Goal: Transaction & Acquisition: Purchase product/service

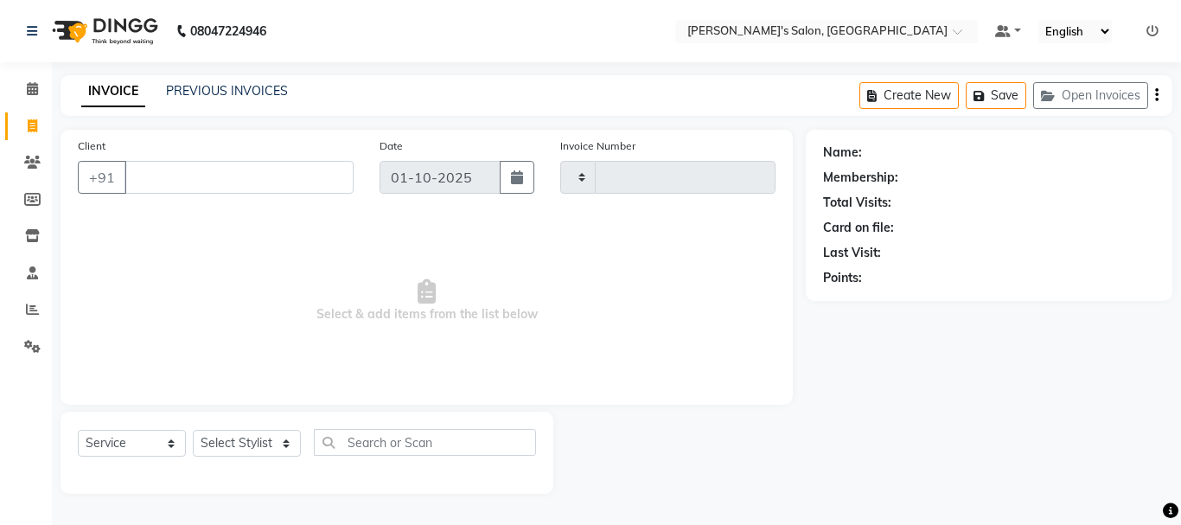
select select "service"
click at [207, 185] on input "Client" at bounding box center [238, 177] width 229 height 33
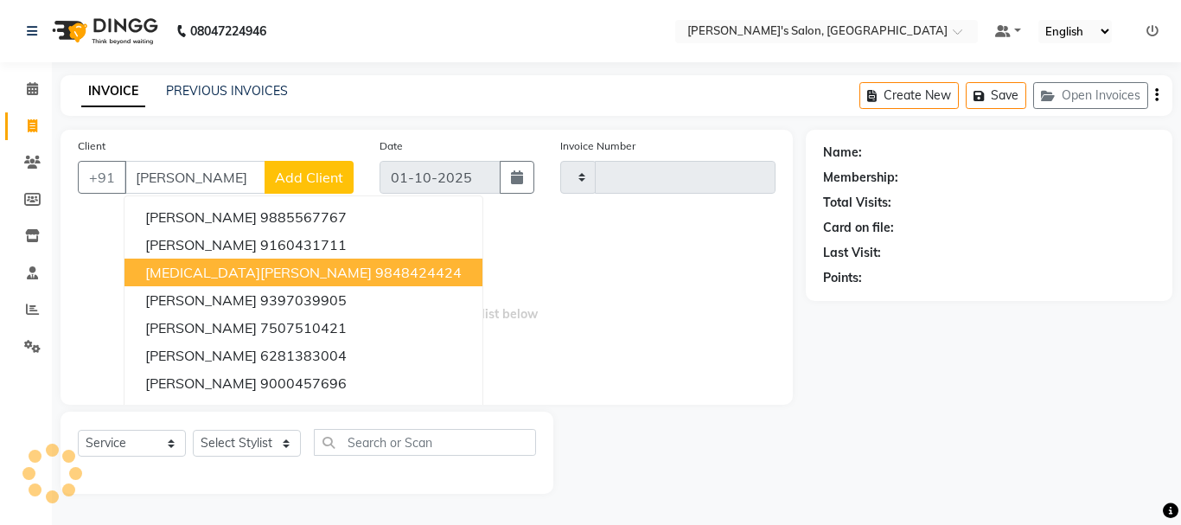
click at [201, 275] on span "[MEDICAL_DATA][PERSON_NAME]" at bounding box center [258, 272] width 226 height 17
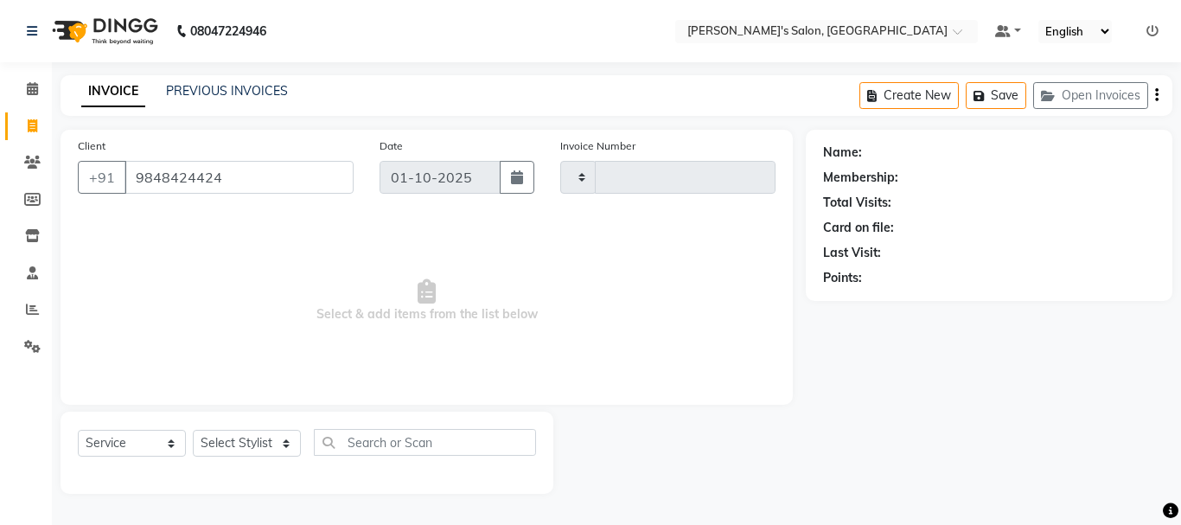
type input "9848424424"
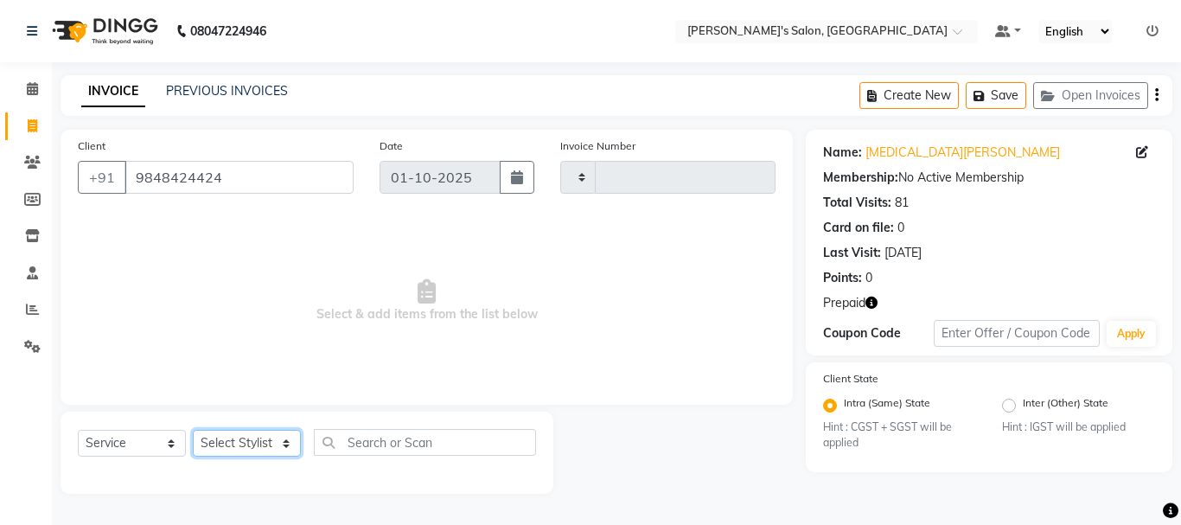
click at [229, 449] on select "Select Stylist [PERSON_NAME] [PERSON_NAME] Manager [PERSON_NAME] [PERSON_NAME] …" at bounding box center [247, 443] width 108 height 27
select select "18476"
click at [193, 430] on select "Select Stylist [PERSON_NAME] [PERSON_NAME] Manager [PERSON_NAME] [PERSON_NAME] …" at bounding box center [247, 443] width 108 height 27
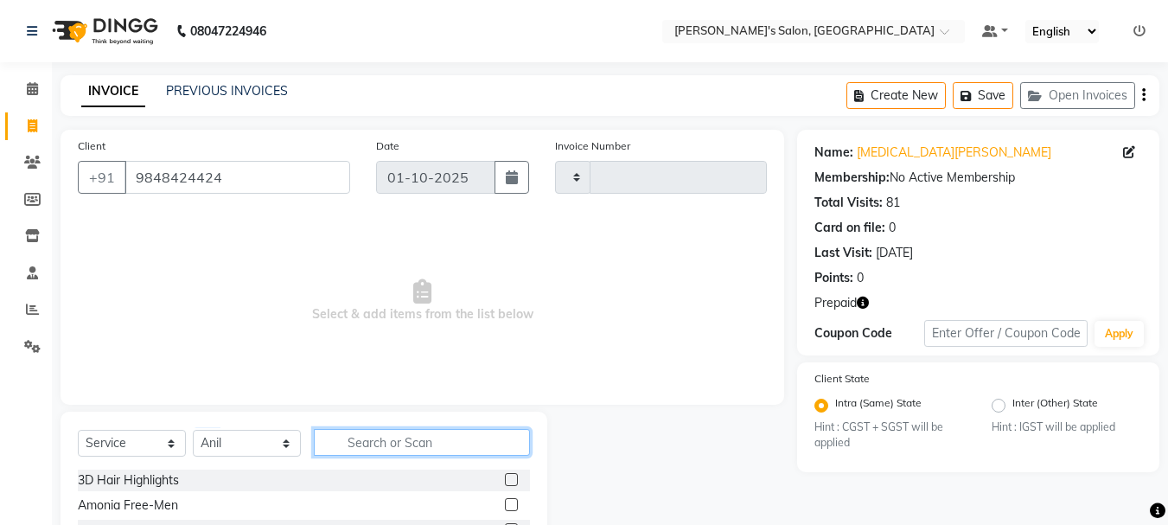
click at [394, 436] on input "text" at bounding box center [422, 442] width 216 height 27
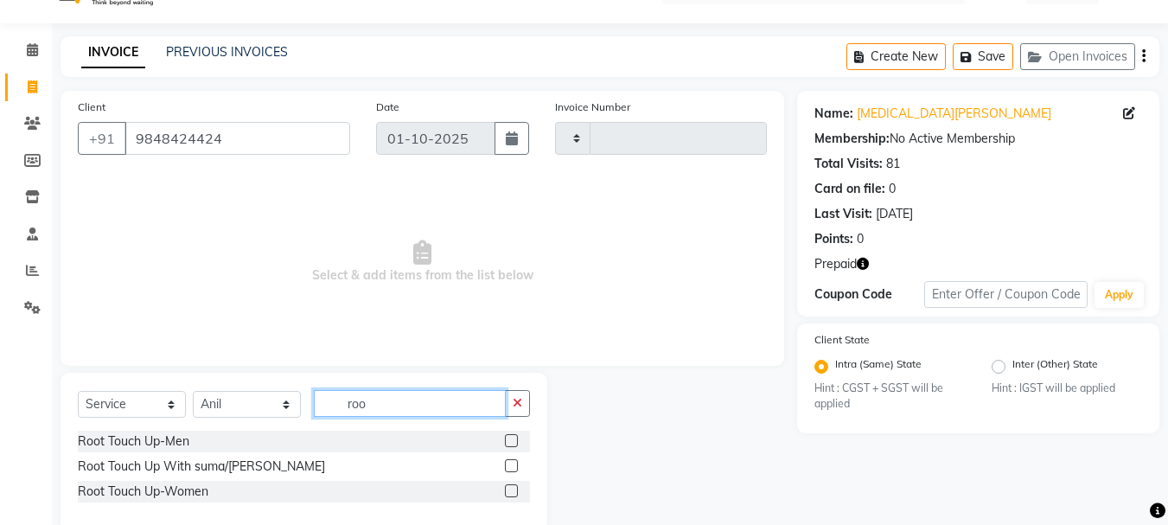
scroll to position [70, 0]
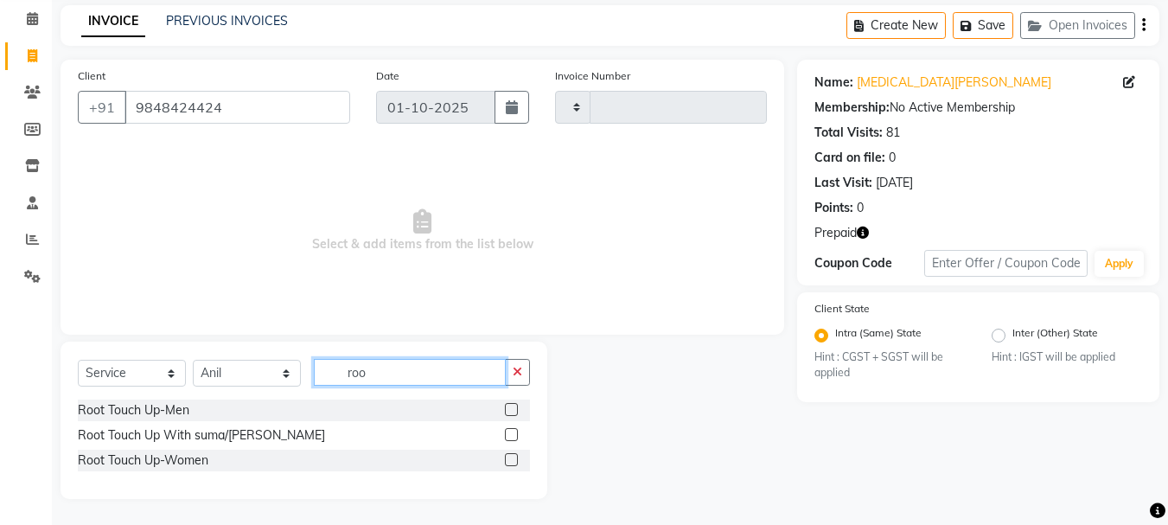
type input "roo"
click at [512, 462] on label at bounding box center [511, 459] width 13 height 13
click at [512, 462] on input "checkbox" at bounding box center [510, 460] width 11 height 11
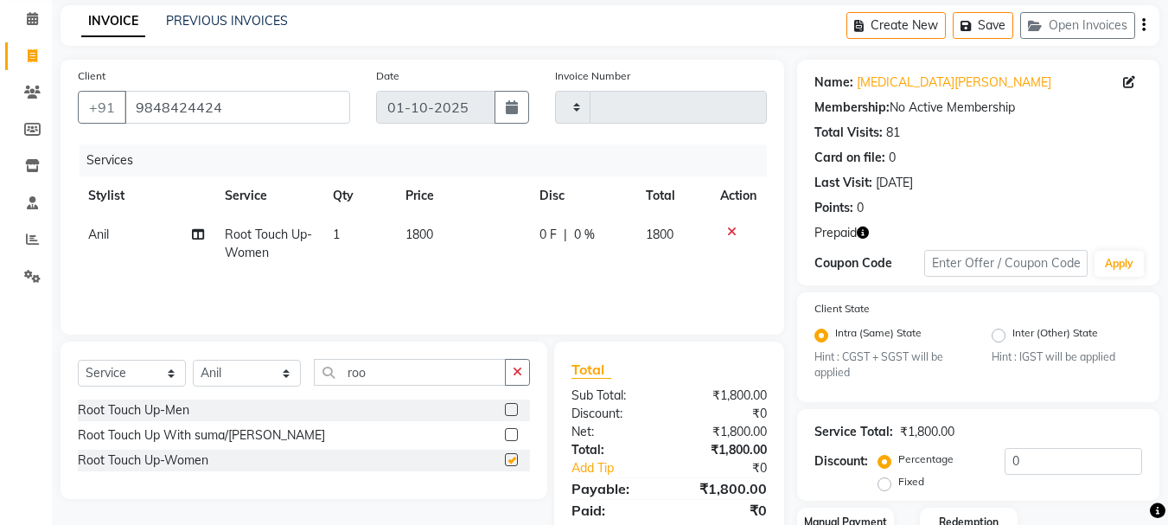
checkbox input "false"
click at [240, 383] on select "Select Stylist [PERSON_NAME] [PERSON_NAME] Manager [PERSON_NAME] [PERSON_NAME] …" at bounding box center [247, 373] width 108 height 27
select select "18487"
click at [193, 360] on select "Select Stylist [PERSON_NAME] [PERSON_NAME] Manager [PERSON_NAME] [PERSON_NAME] …" at bounding box center [247, 373] width 108 height 27
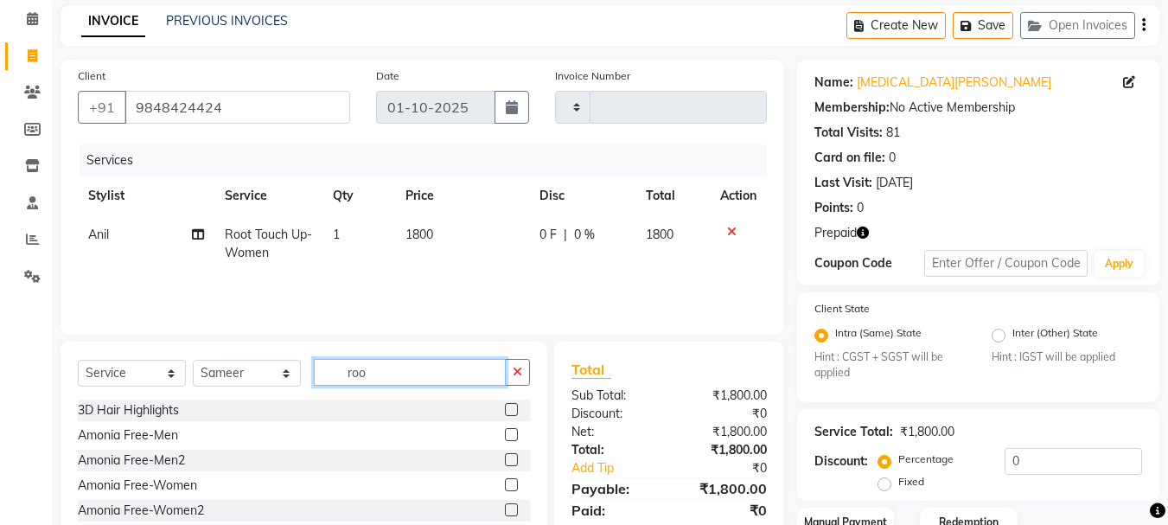
click at [360, 380] on input "roo" at bounding box center [410, 372] width 192 height 27
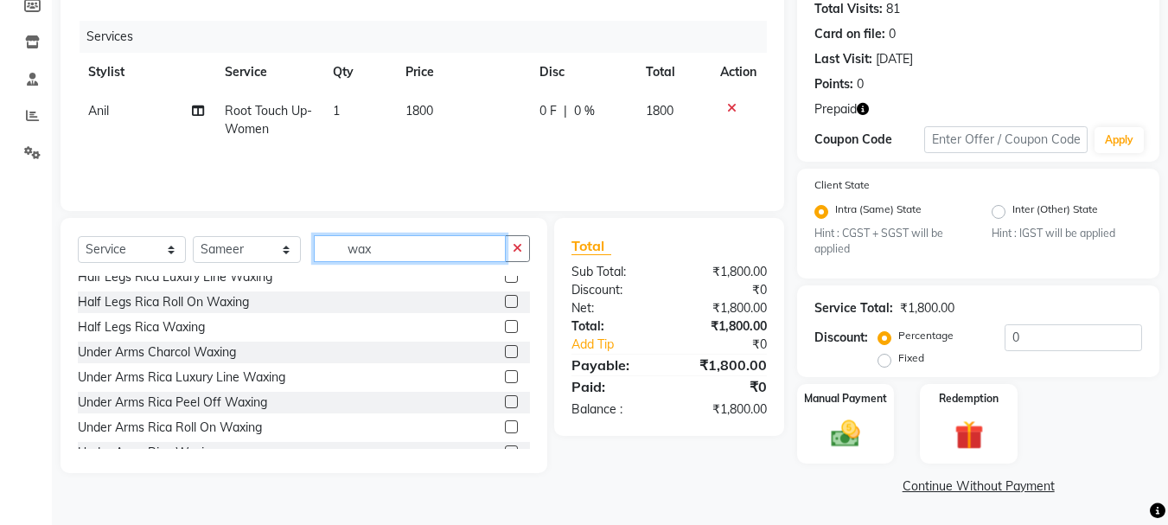
scroll to position [980, 0]
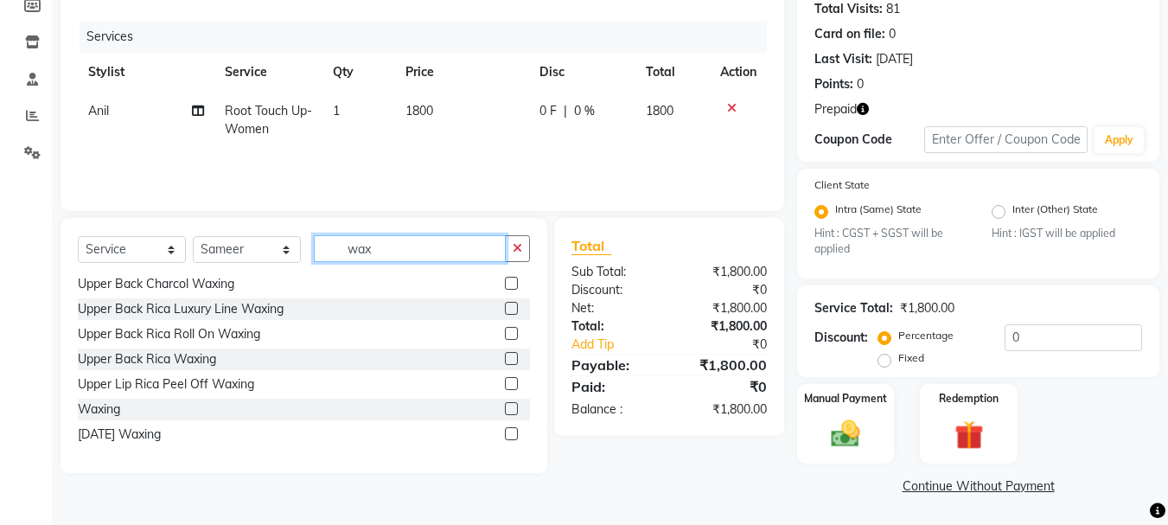
type input "wax"
click at [505, 409] on label at bounding box center [511, 408] width 13 height 13
click at [505, 409] on input "checkbox" at bounding box center [510, 409] width 11 height 11
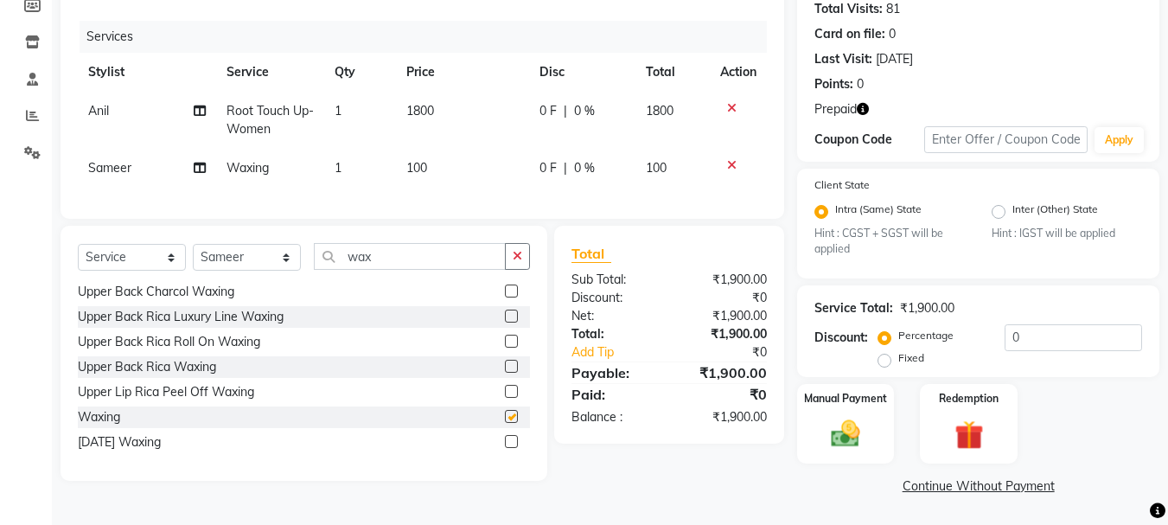
checkbox input "false"
click at [418, 170] on span "100" at bounding box center [416, 168] width 21 height 16
select select "18487"
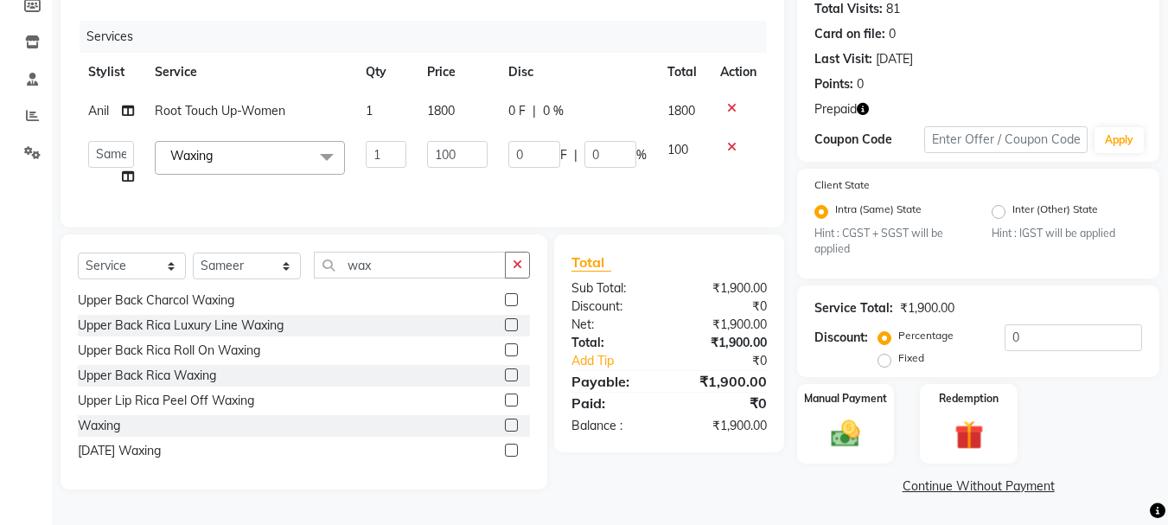
click at [418, 170] on td "100" at bounding box center [457, 164] width 80 height 66
click at [454, 150] on input "100" at bounding box center [457, 154] width 60 height 27
click at [455, 149] on input "100" at bounding box center [457, 154] width 60 height 27
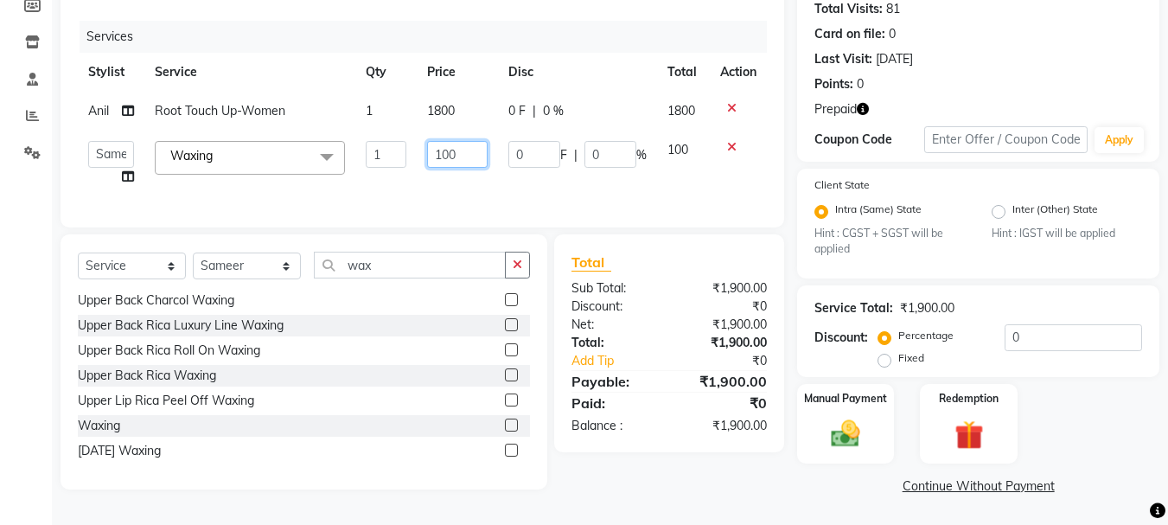
click at [455, 149] on input "100" at bounding box center [457, 154] width 60 height 27
type input "400"
click at [241, 279] on select "Select Stylist [PERSON_NAME] [PERSON_NAME] Manager [PERSON_NAME] [PERSON_NAME] …" at bounding box center [247, 265] width 108 height 27
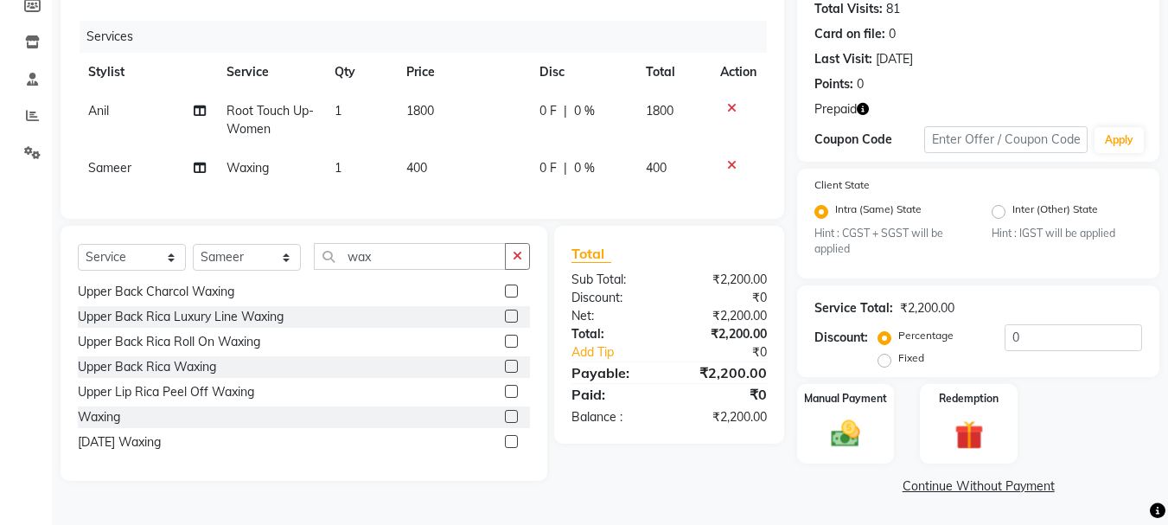
click at [115, 172] on span "Sameer" at bounding box center [109, 168] width 43 height 16
select select "18487"
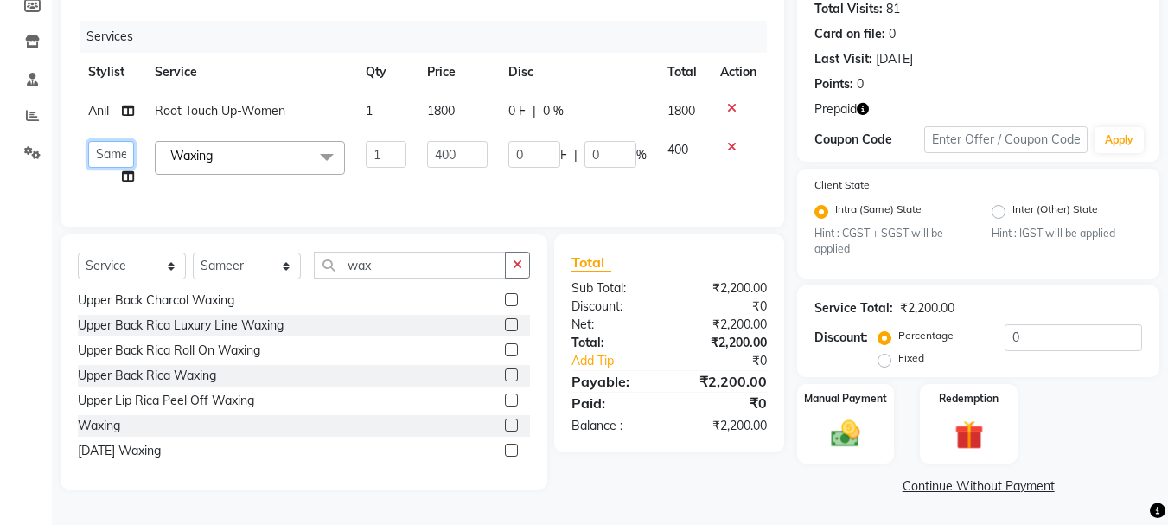
click at [117, 153] on select "[PERSON_NAME] [PERSON_NAME] Manager [PERSON_NAME] [PERSON_NAME] Suma Suraj [PER…" at bounding box center [111, 154] width 46 height 27
select select "86403"
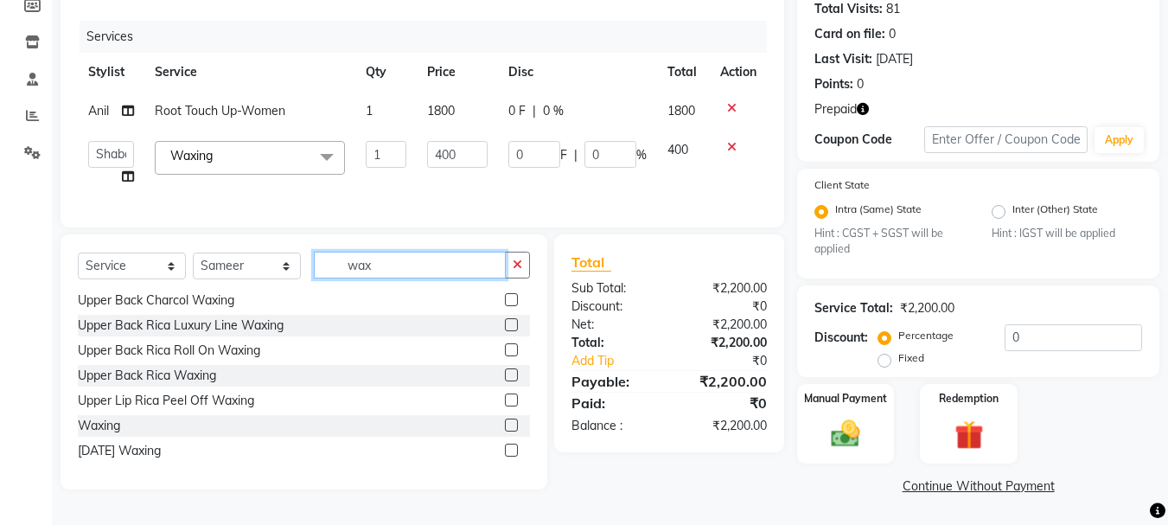
click at [354, 278] on input "wax" at bounding box center [410, 265] width 192 height 27
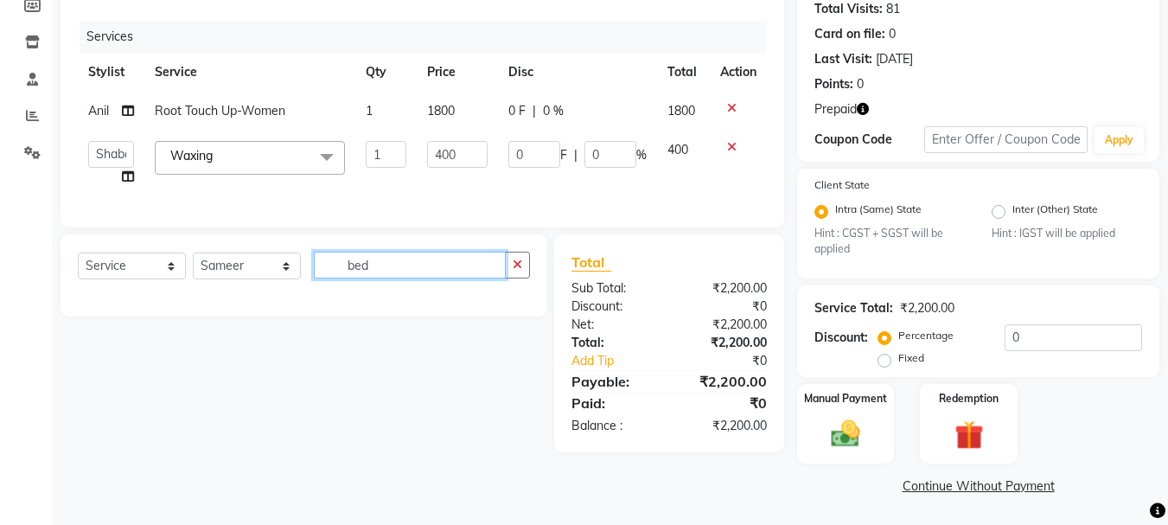
scroll to position [0, 0]
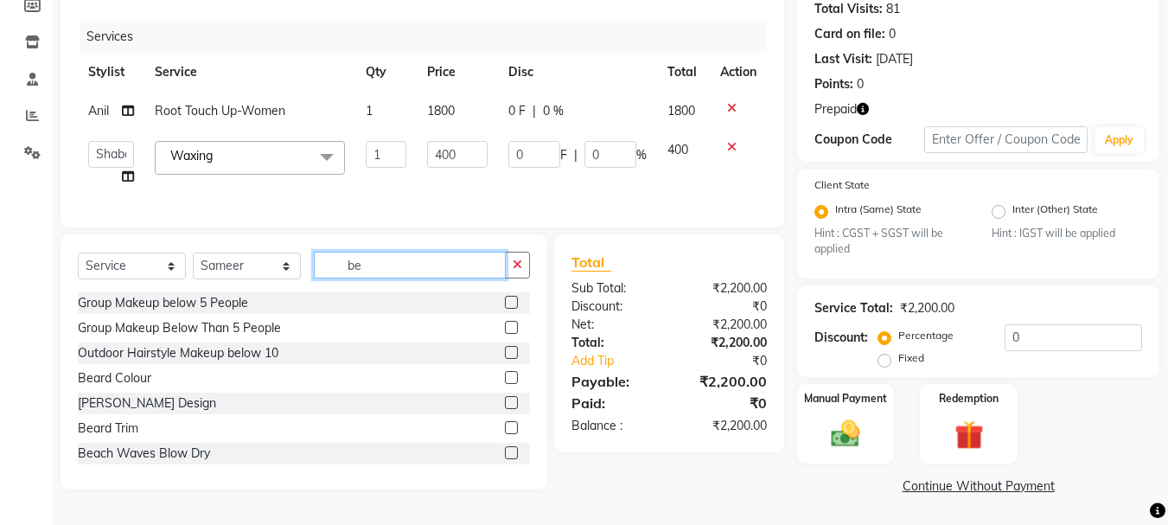
type input "be"
click at [505, 434] on label at bounding box center [511, 427] width 13 height 13
click at [505, 434] on input "checkbox" at bounding box center [510, 428] width 11 height 11
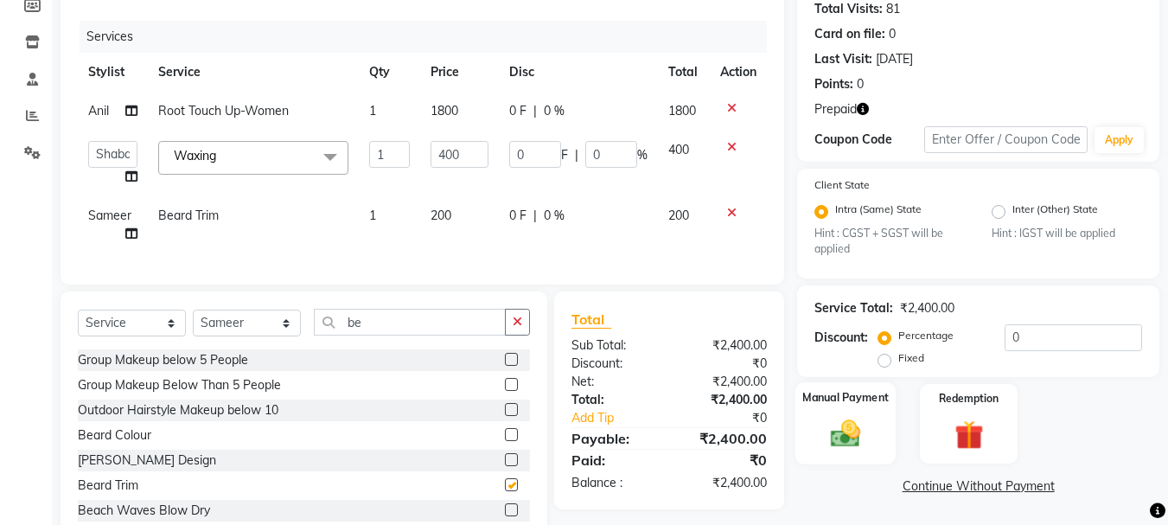
checkbox input "false"
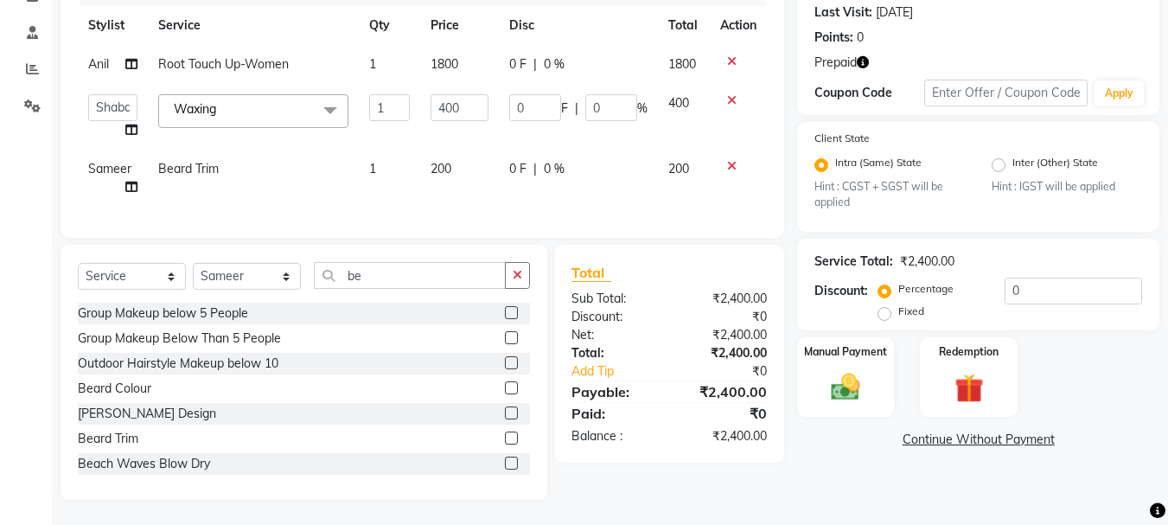
scroll to position [254, 0]
click at [968, 375] on img at bounding box center [968, 387] width 48 height 37
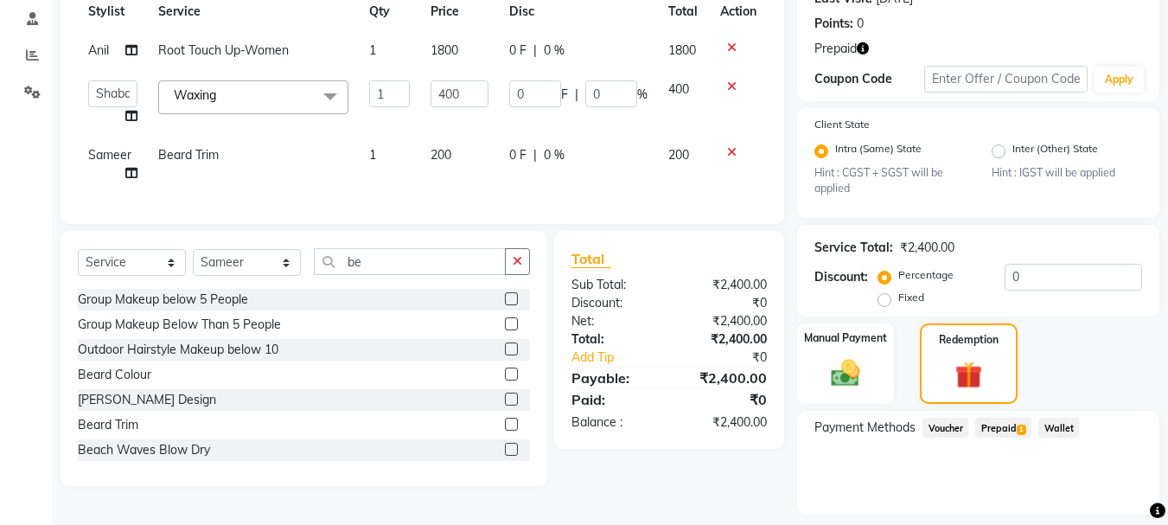
click at [864, 48] on icon "button" at bounding box center [863, 48] width 12 height 12
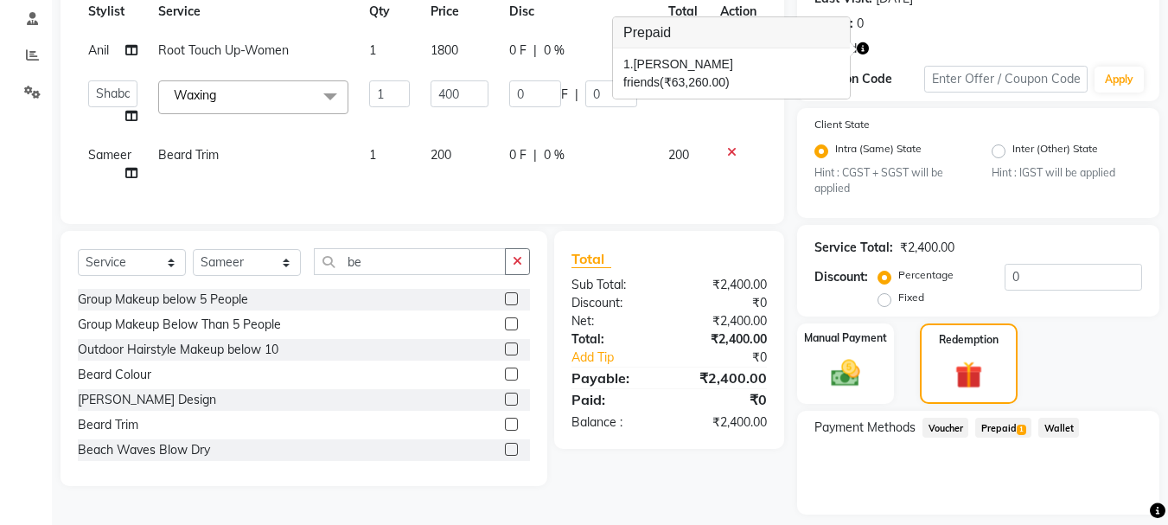
click at [864, 48] on icon "button" at bounding box center [863, 48] width 12 height 12
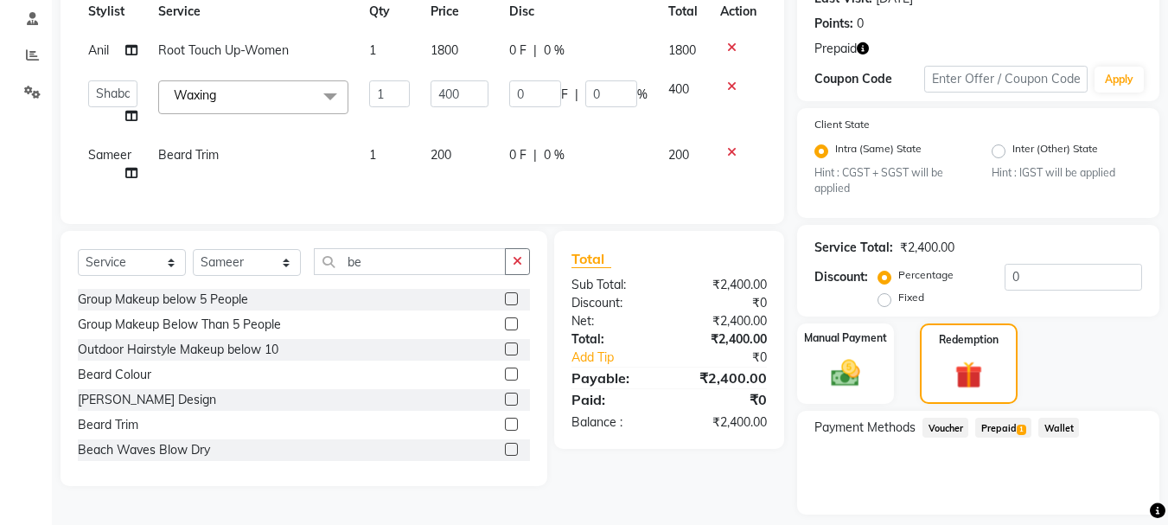
click at [1007, 424] on span "Prepaid 1" at bounding box center [1003, 428] width 56 height 20
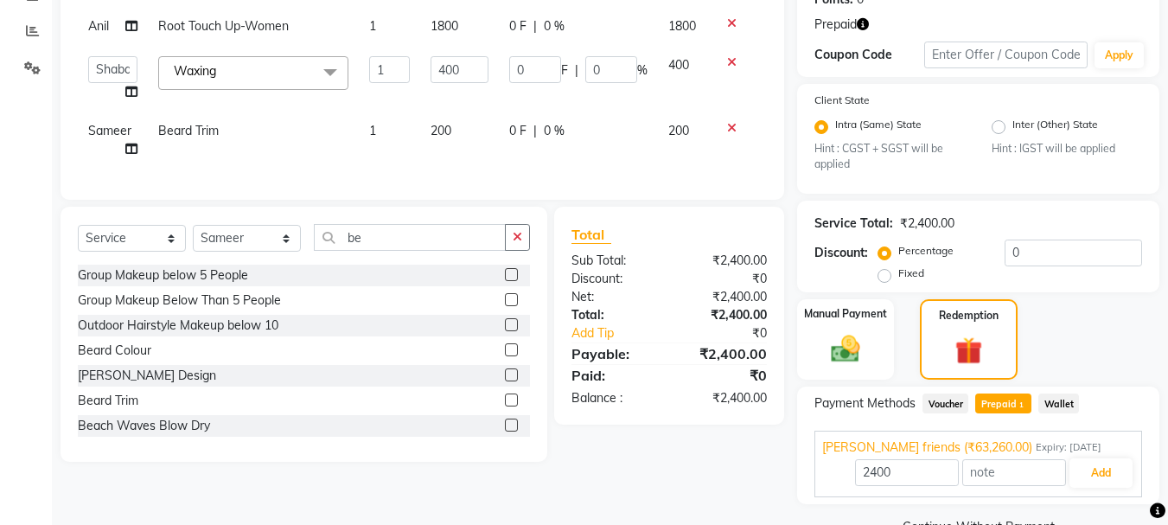
scroll to position [319, 0]
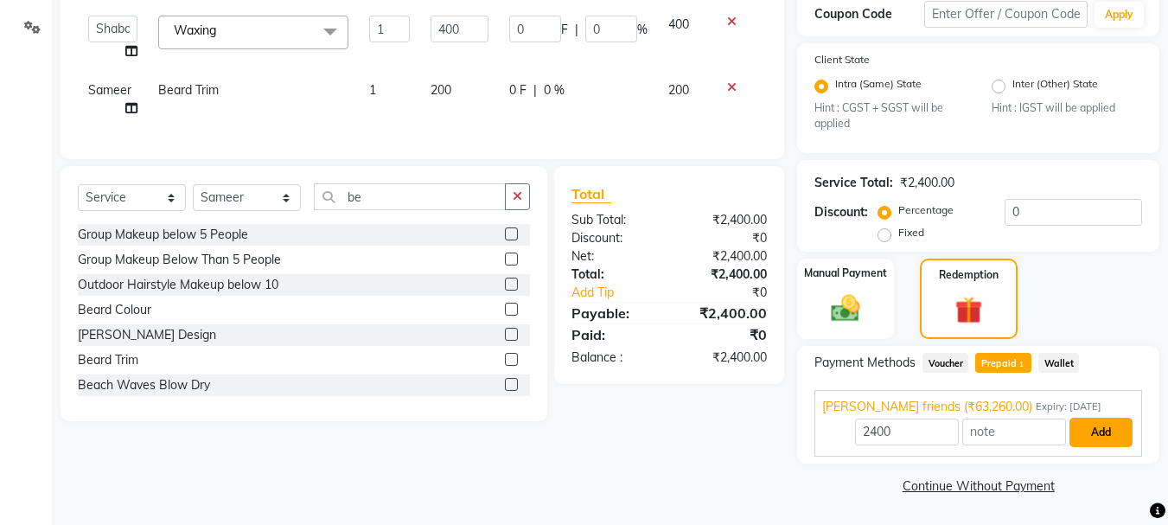
click at [1093, 428] on button "Add" at bounding box center [1100, 432] width 63 height 29
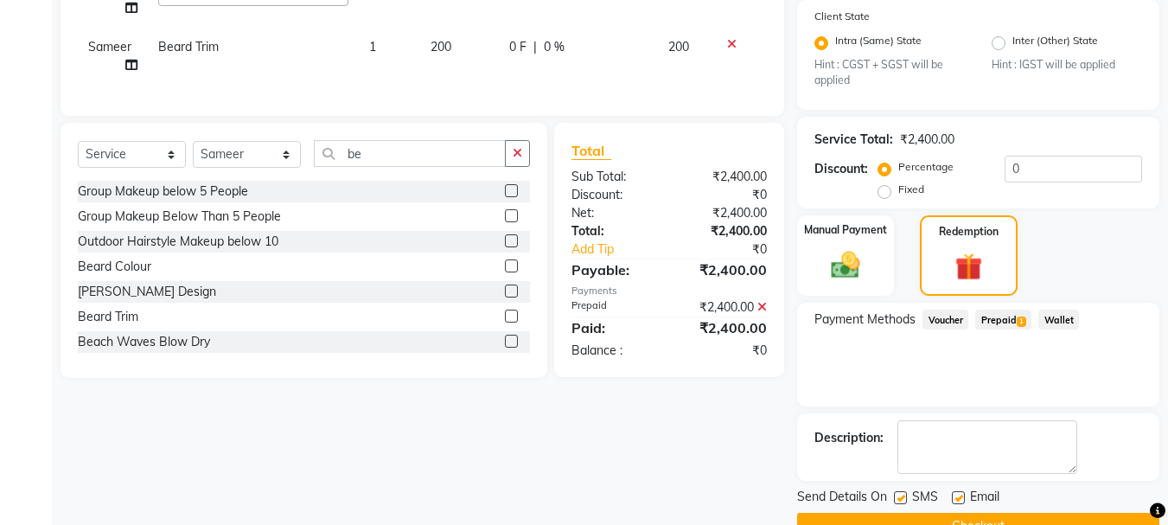
scroll to position [403, 0]
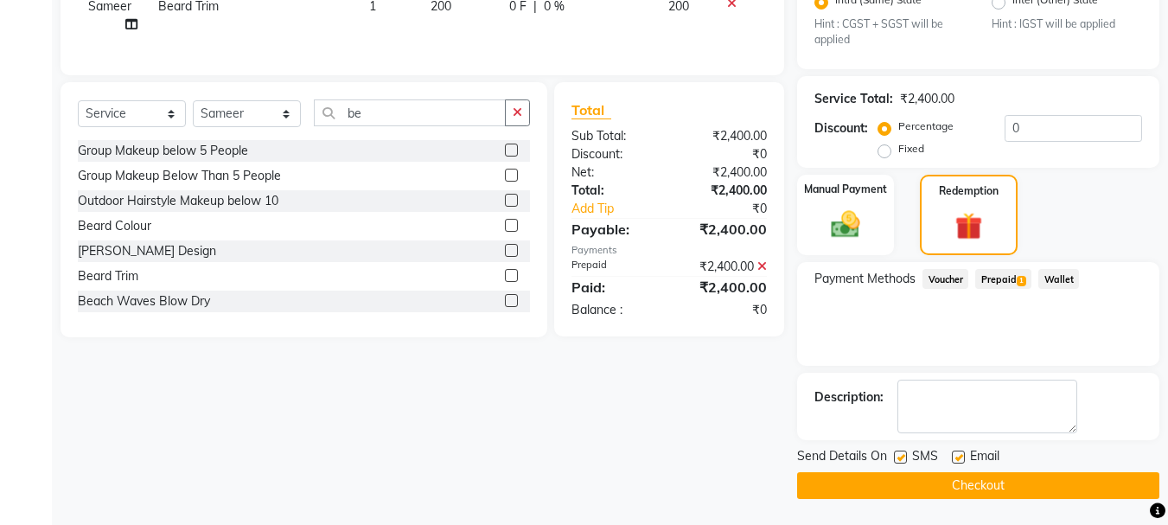
click at [1005, 478] on button "Checkout" at bounding box center [978, 485] width 362 height 27
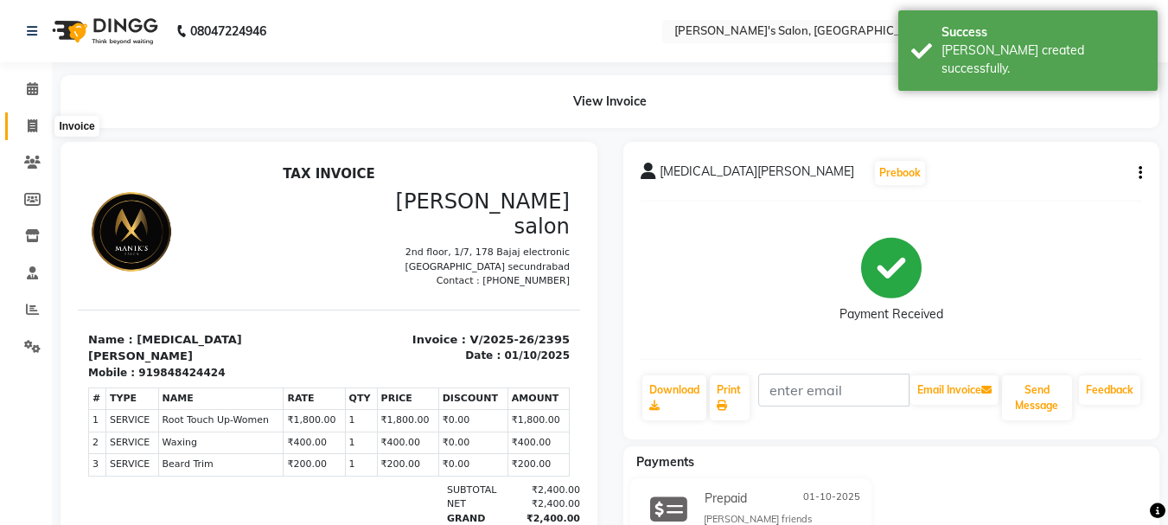
click at [29, 121] on icon at bounding box center [33, 125] width 10 height 13
select select "3810"
select select "service"
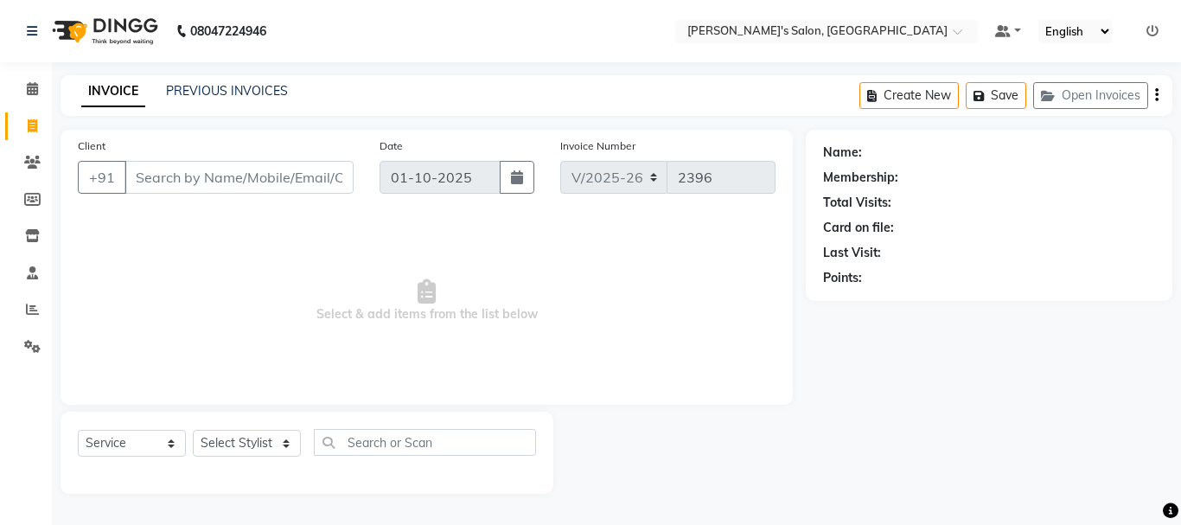
click at [171, 182] on input "Client" at bounding box center [238, 177] width 229 height 33
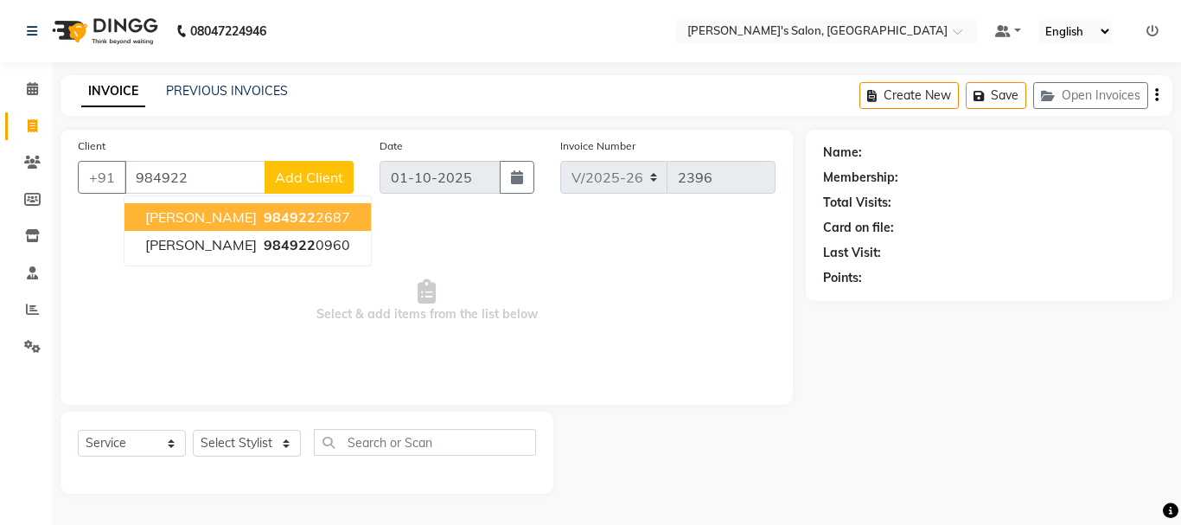
click at [264, 219] on span "984922" at bounding box center [290, 216] width 52 height 17
type input "9849222687"
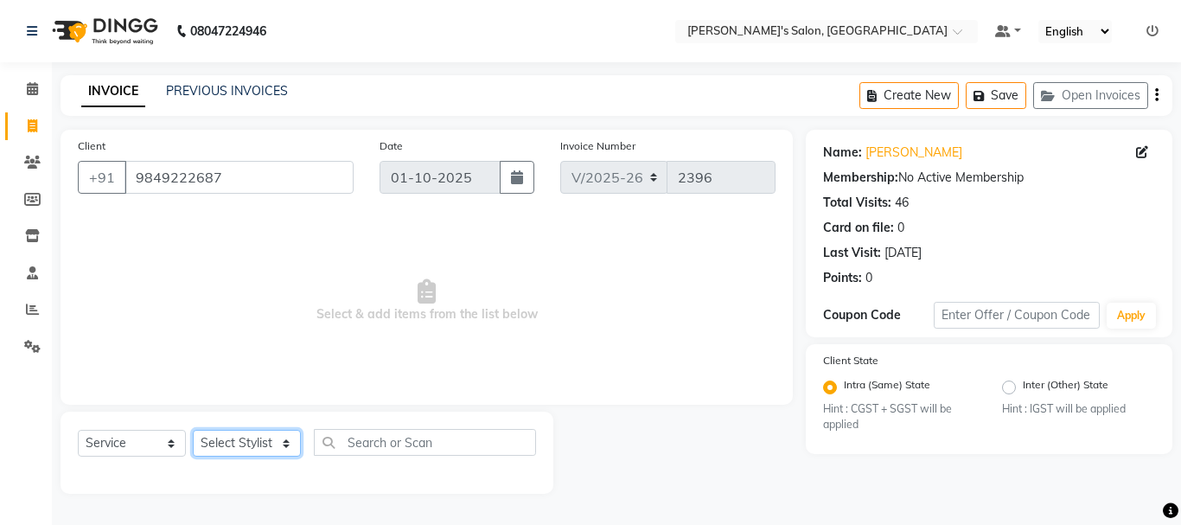
click at [224, 443] on select "Select Stylist [PERSON_NAME] [PERSON_NAME] Manager [PERSON_NAME] [PERSON_NAME] …" at bounding box center [247, 443] width 108 height 27
select select "18476"
click at [193, 430] on select "Select Stylist [PERSON_NAME] [PERSON_NAME] Manager [PERSON_NAME] [PERSON_NAME] …" at bounding box center [247, 443] width 108 height 27
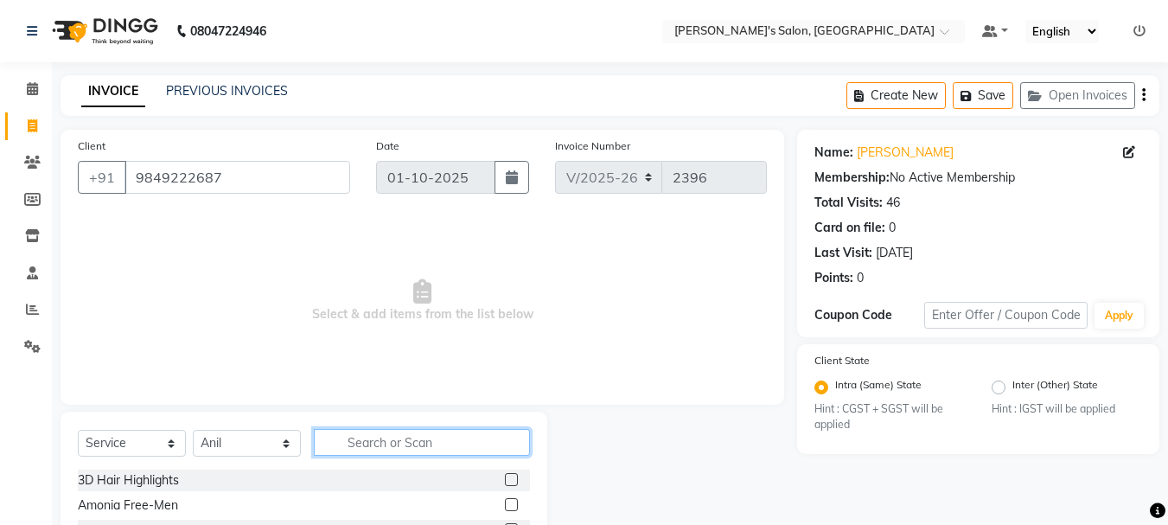
click at [406, 443] on input "text" at bounding box center [422, 442] width 216 height 27
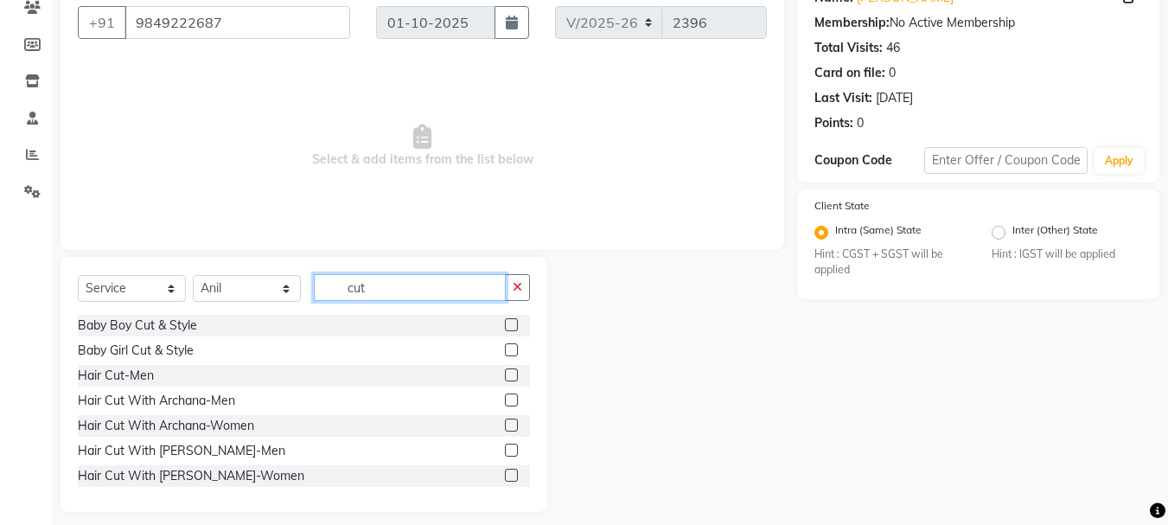
scroll to position [168, 0]
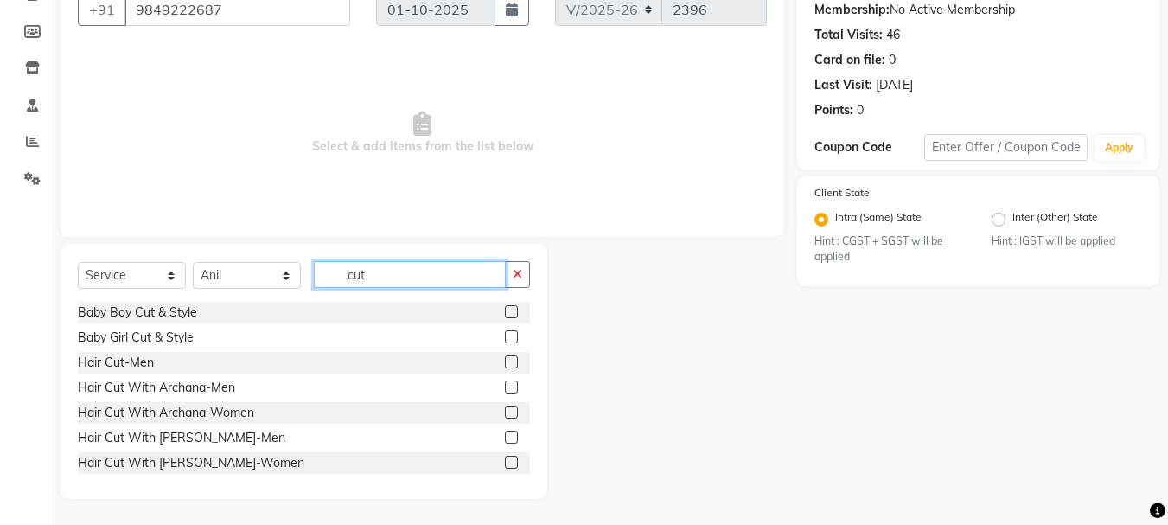
type input "cut"
click at [505, 360] on label at bounding box center [511, 361] width 13 height 13
click at [505, 360] on input "checkbox" at bounding box center [510, 362] width 11 height 11
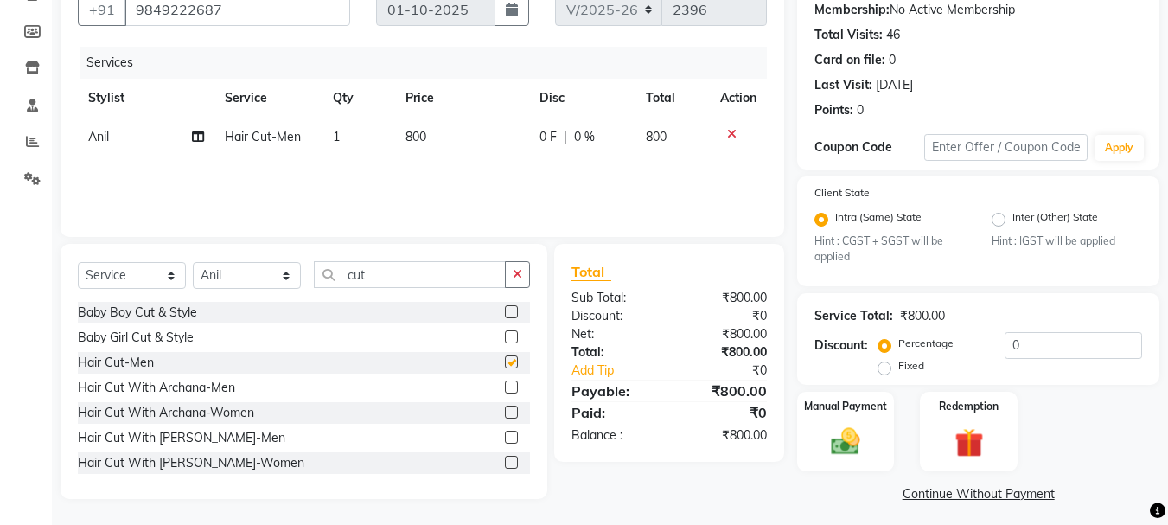
checkbox input "false"
click at [411, 139] on span "800" at bounding box center [415, 137] width 21 height 16
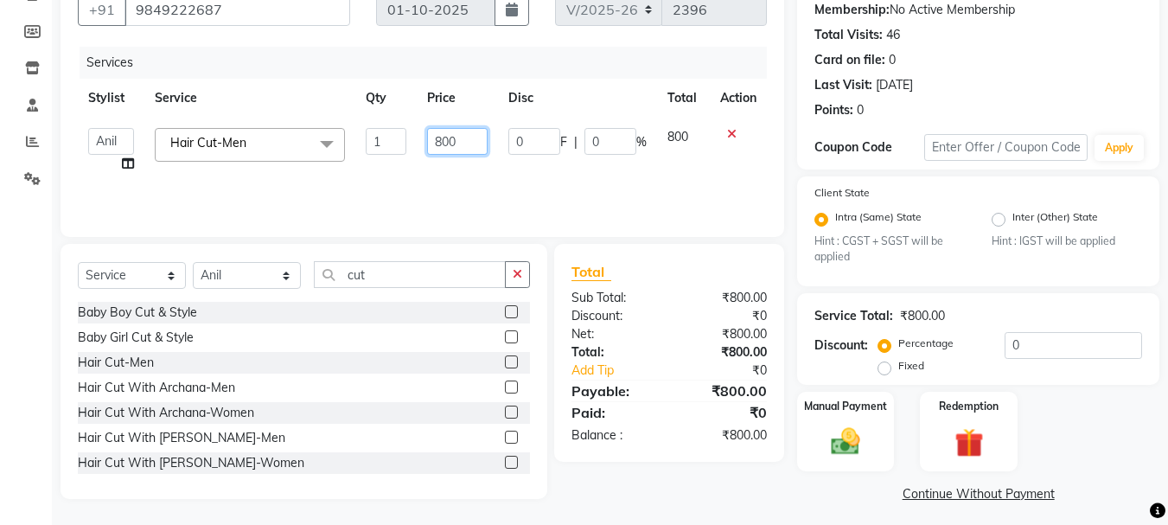
click at [442, 137] on input "800" at bounding box center [457, 141] width 60 height 27
click at [443, 137] on input "800" at bounding box center [457, 141] width 60 height 27
type input "500"
click at [496, 167] on div "Services Stylist Service Qty Price Disc Total Action Anil [PERSON_NAME] Manager…" at bounding box center [422, 133] width 689 height 173
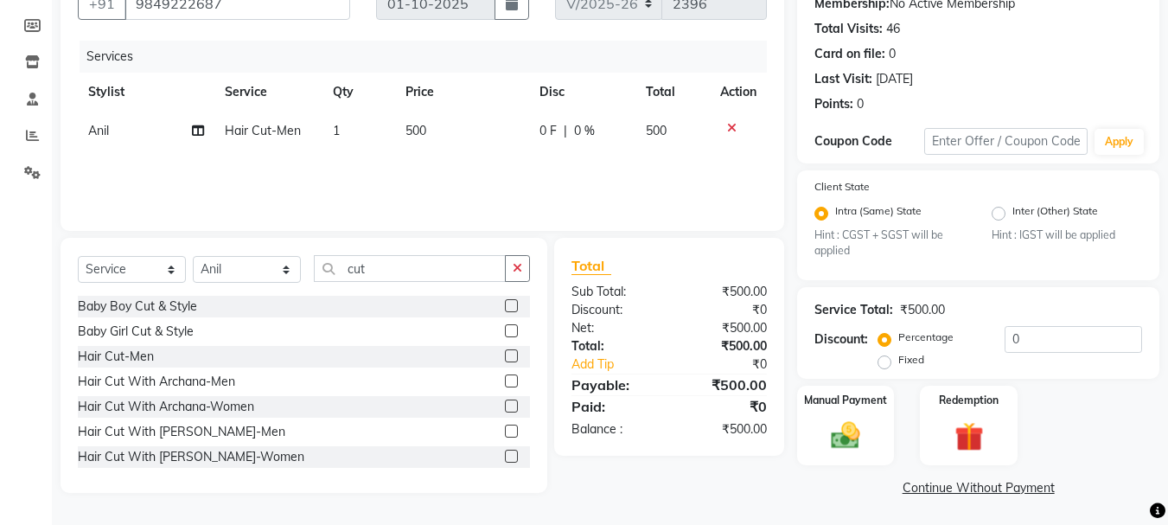
scroll to position [175, 0]
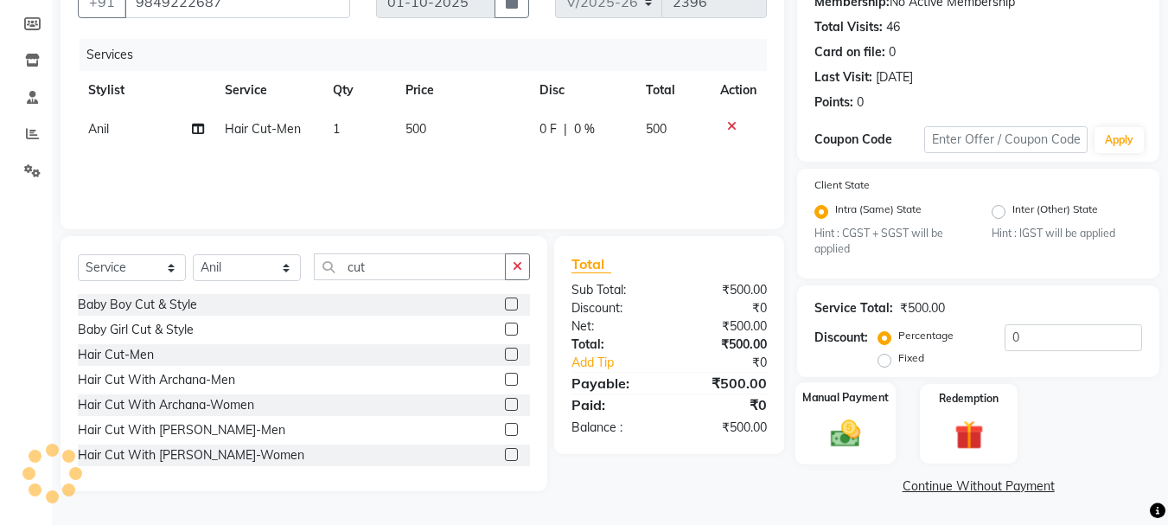
click at [847, 437] on img at bounding box center [845, 434] width 48 height 35
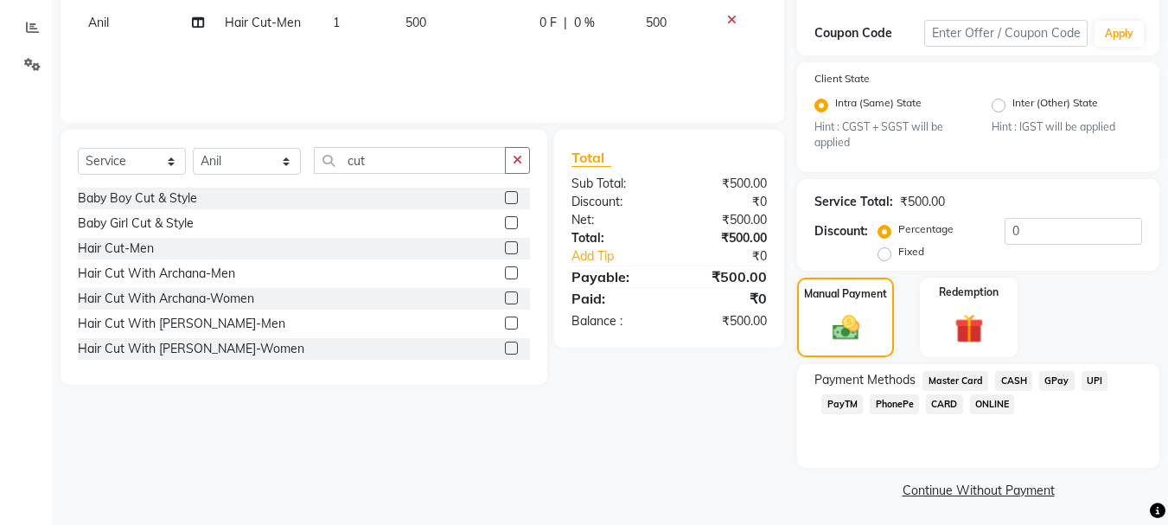
scroll to position [286, 0]
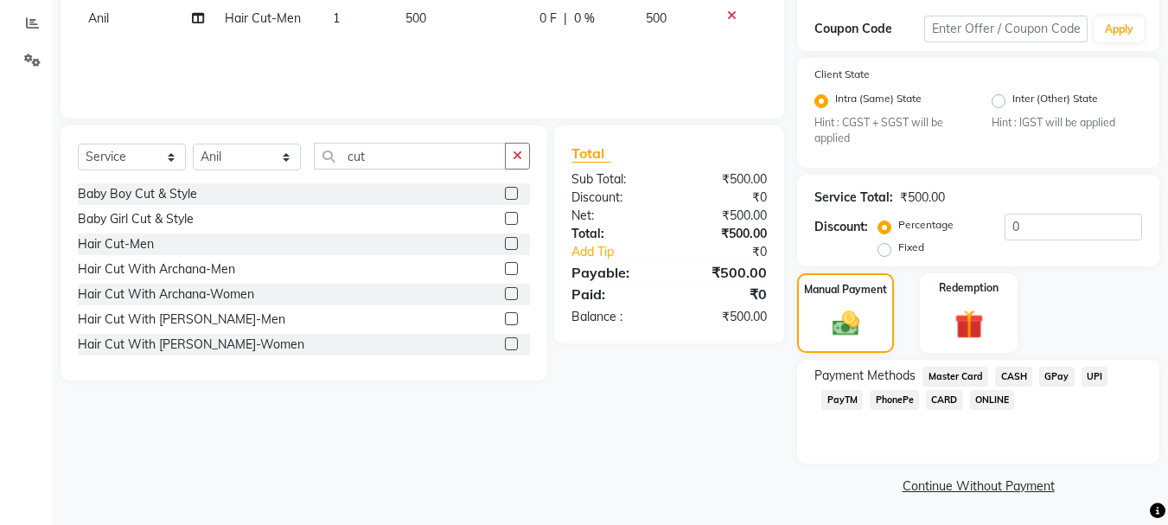
click at [1017, 373] on span "CASH" at bounding box center [1013, 377] width 37 height 20
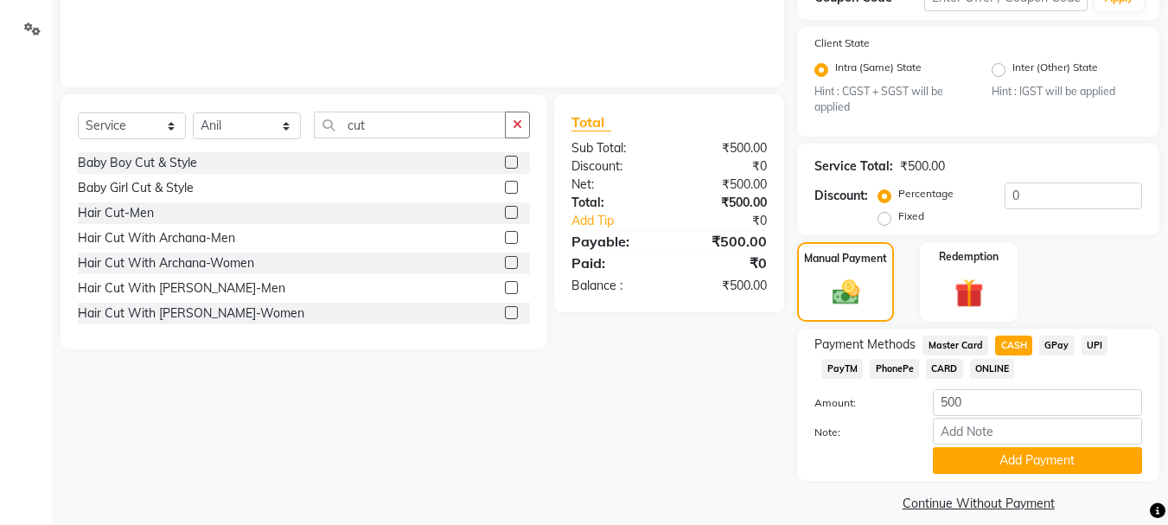
scroll to position [335, 0]
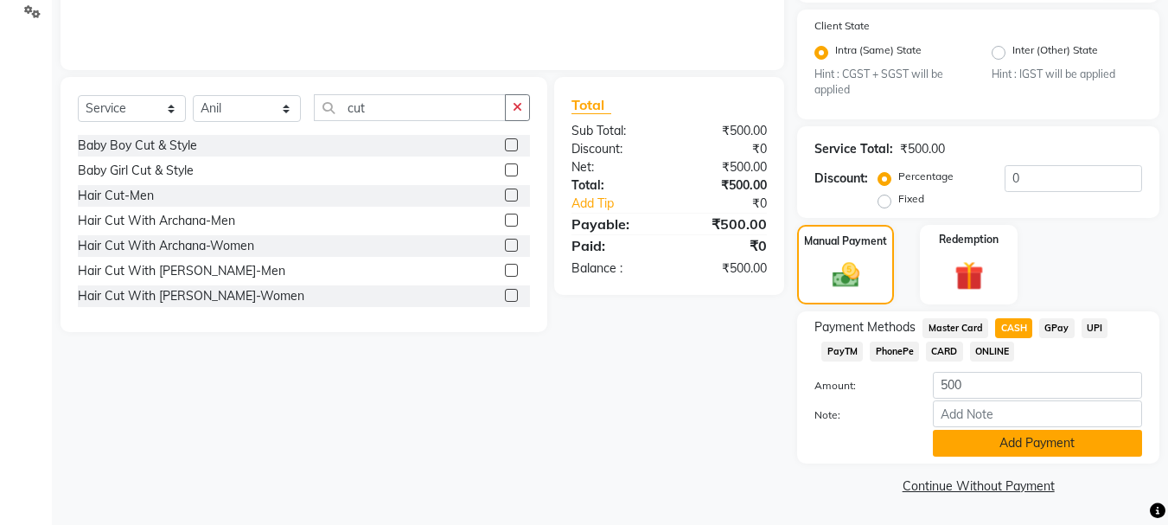
click at [997, 440] on button "Add Payment" at bounding box center [1037, 443] width 209 height 27
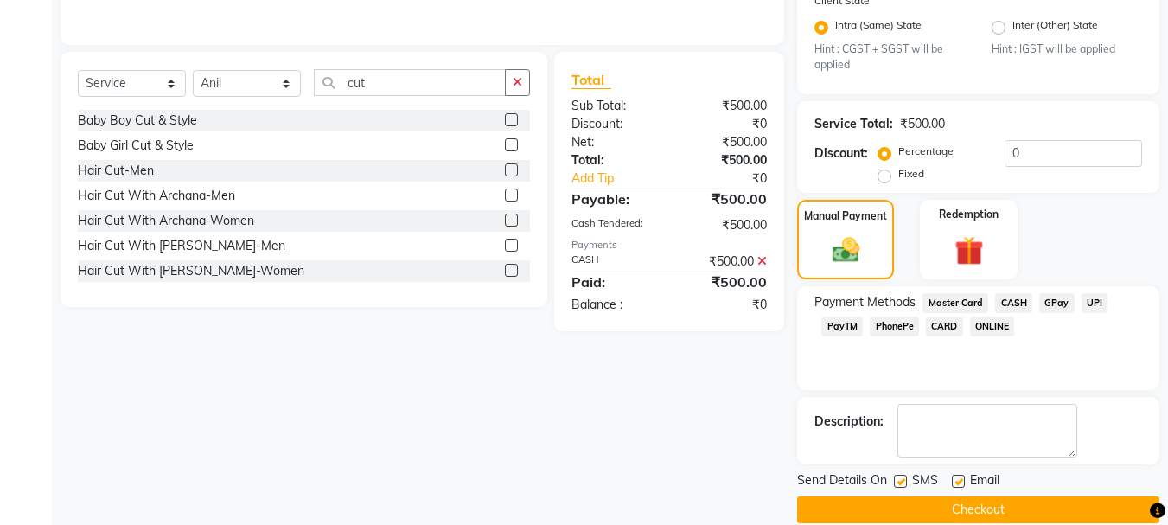
scroll to position [384, 0]
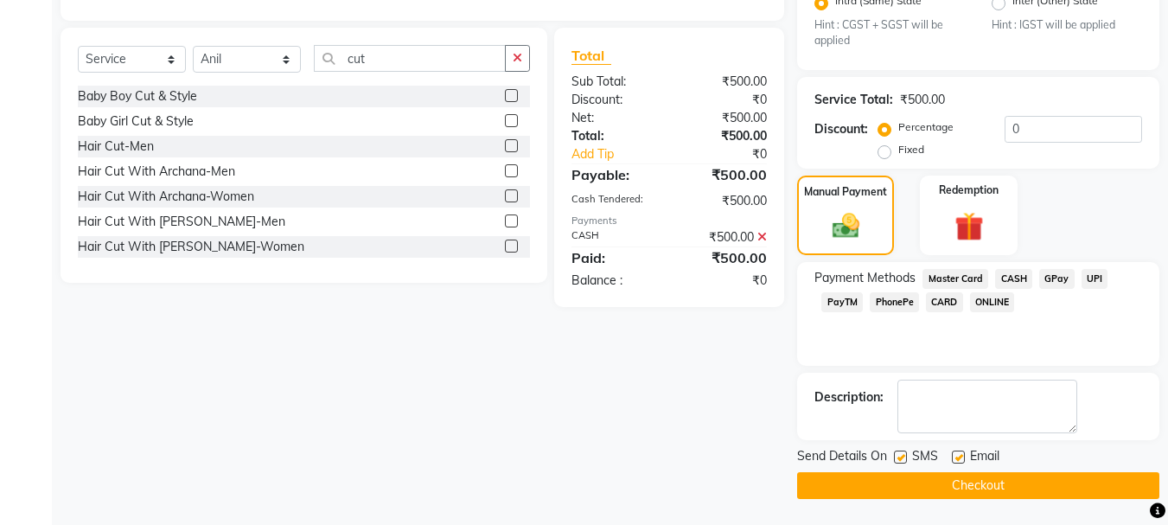
click at [987, 482] on button "Checkout" at bounding box center [978, 485] width 362 height 27
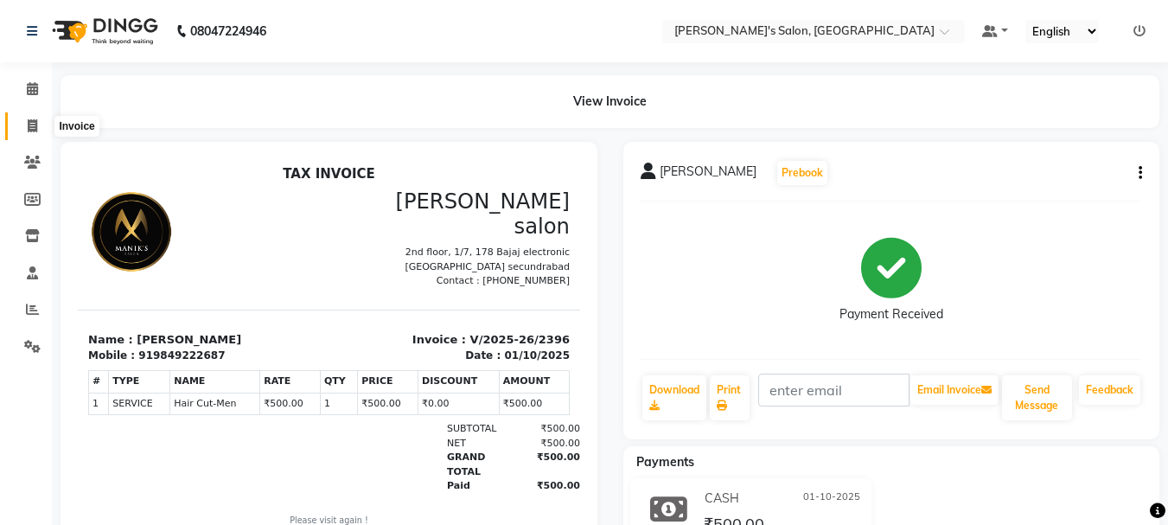
click at [35, 127] on icon at bounding box center [33, 125] width 10 height 13
select select "service"
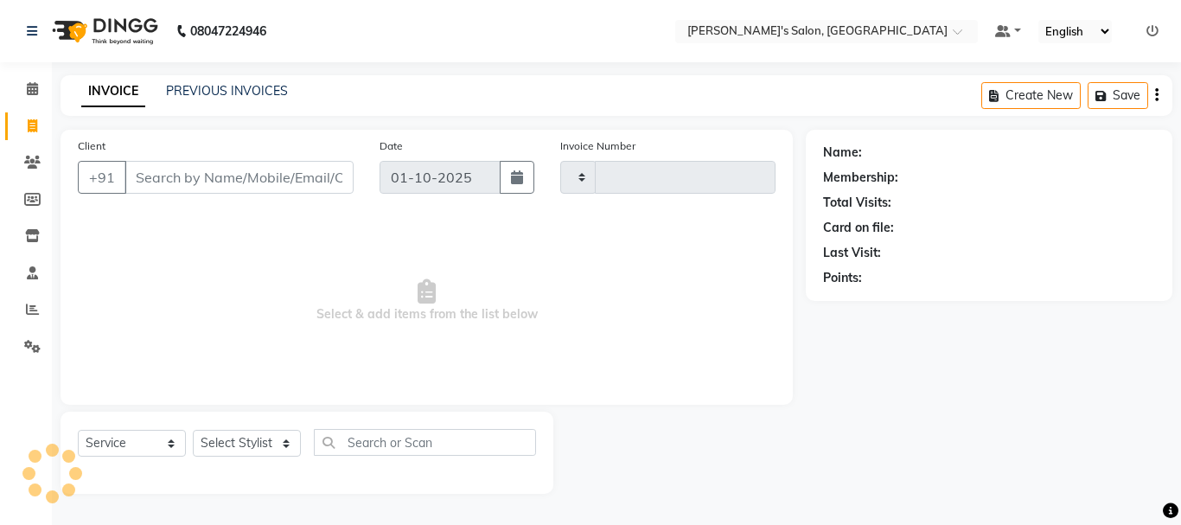
type input "2397"
select select "3810"
click at [163, 176] on input "Client" at bounding box center [238, 177] width 229 height 33
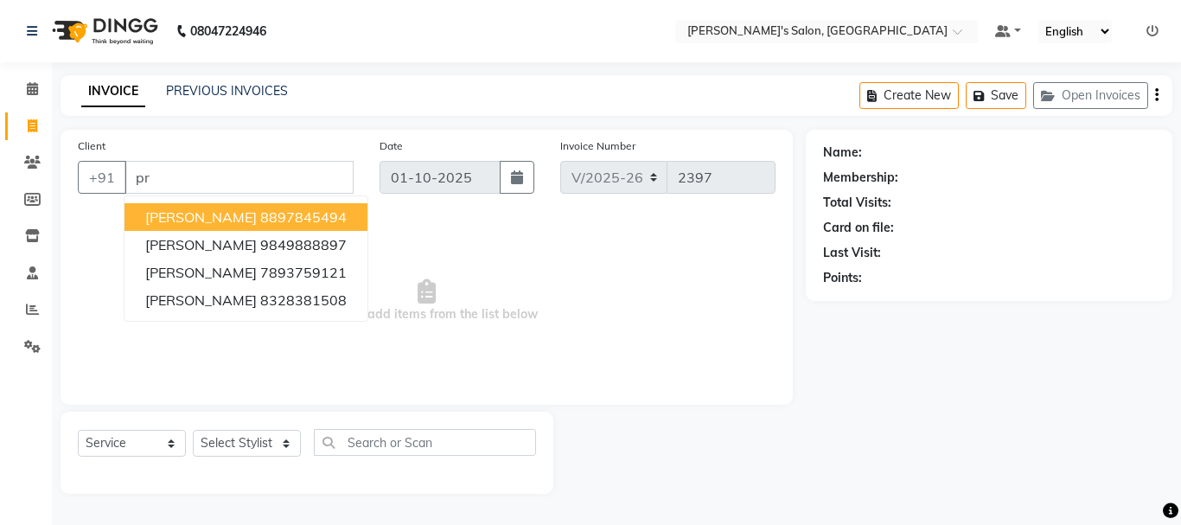
type input "p"
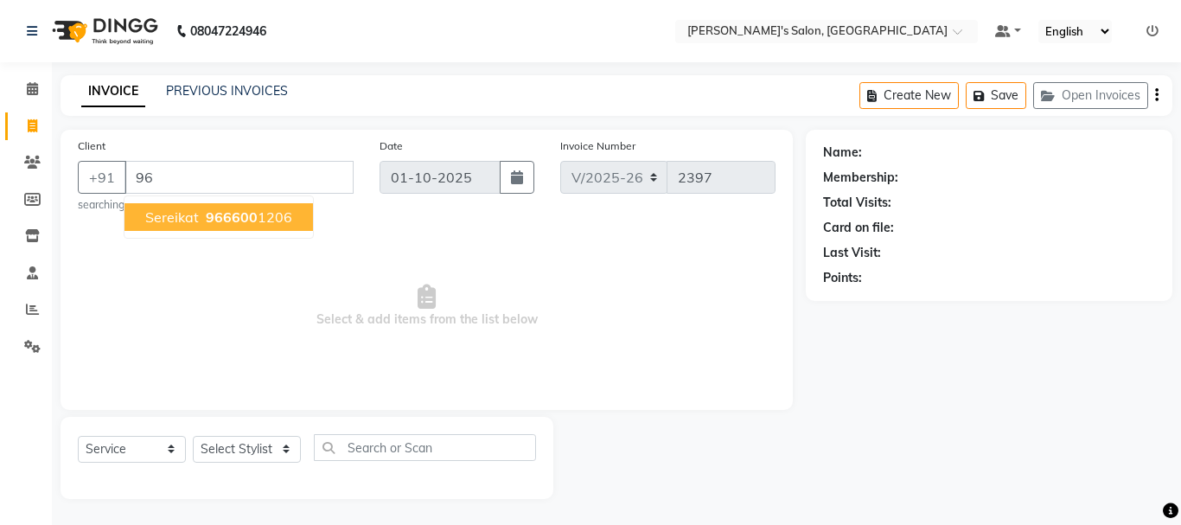
type input "9"
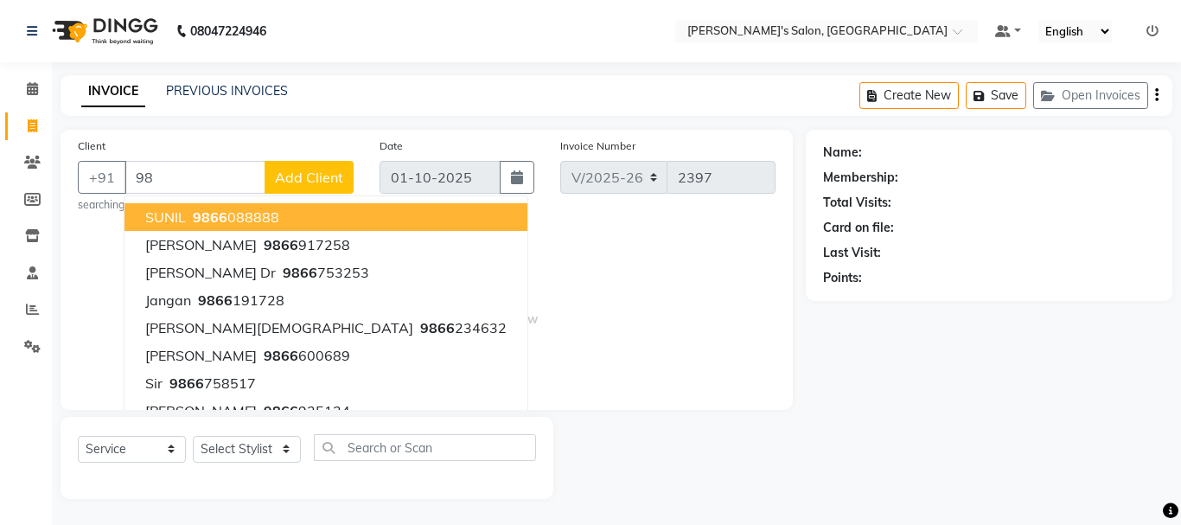
type input "9"
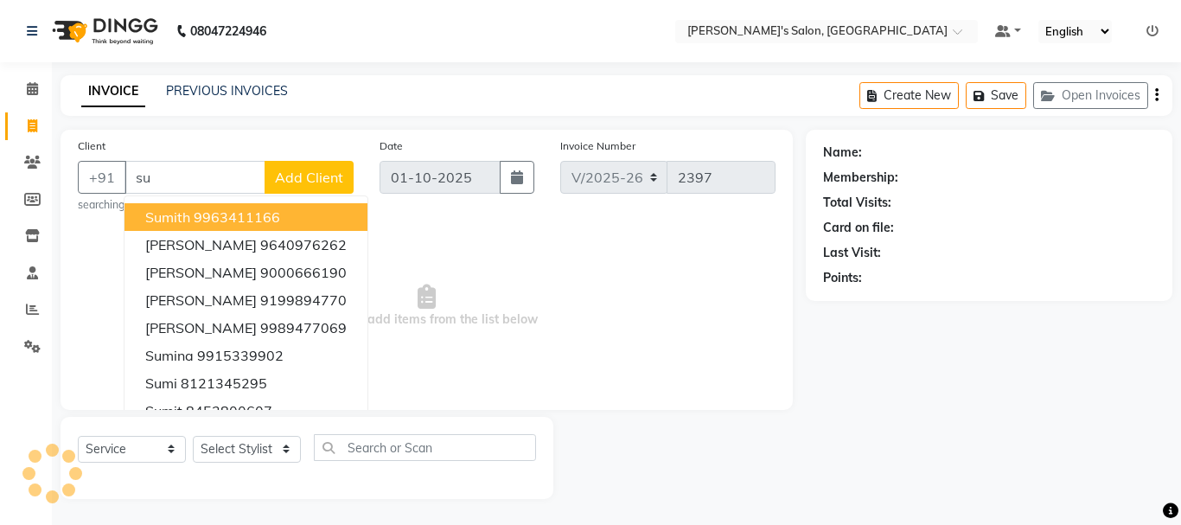
type input "s"
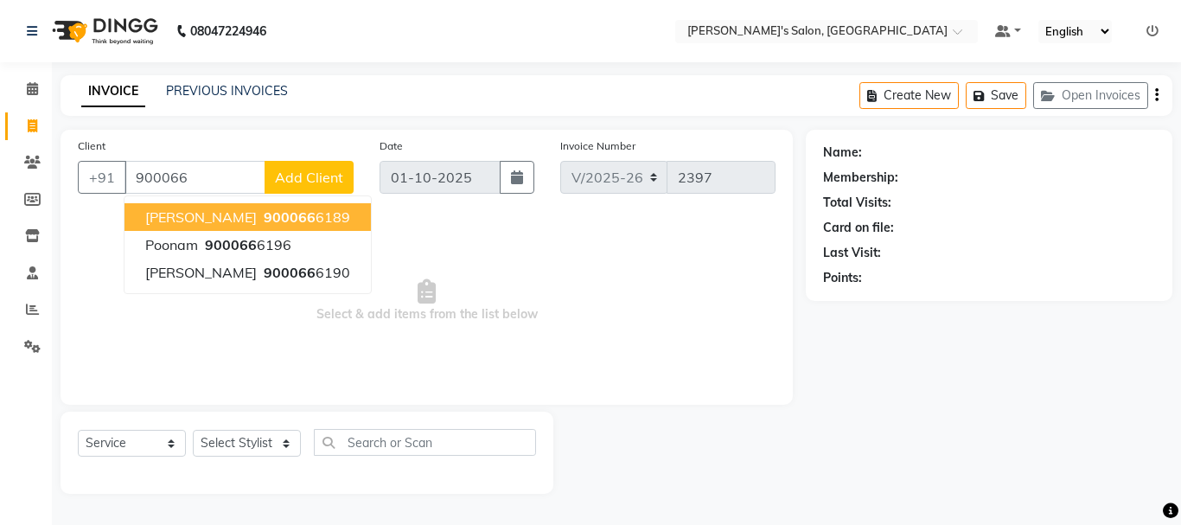
click at [264, 213] on span "900066" at bounding box center [290, 216] width 52 height 17
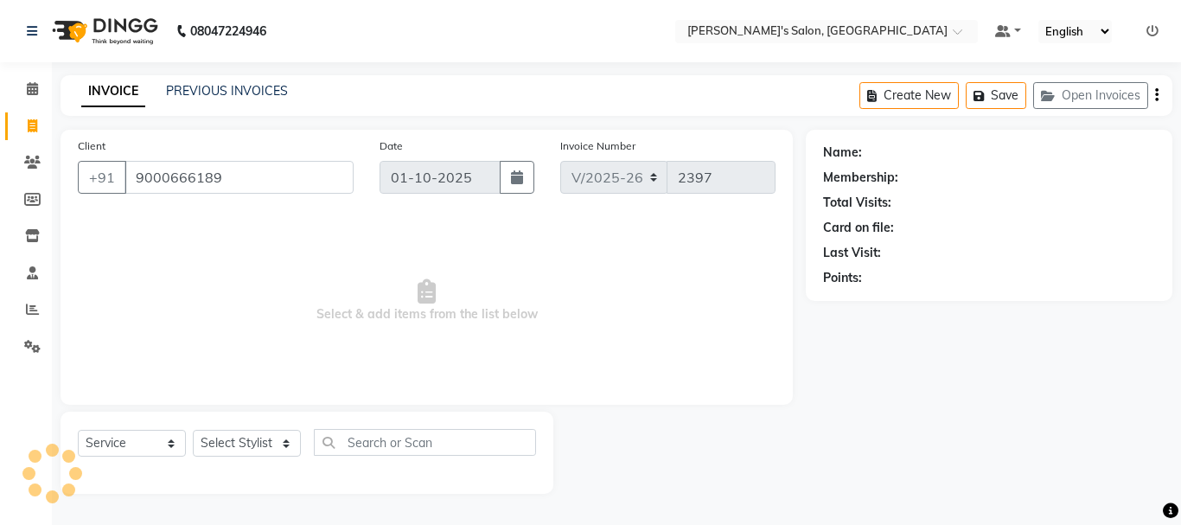
type input "9000666189"
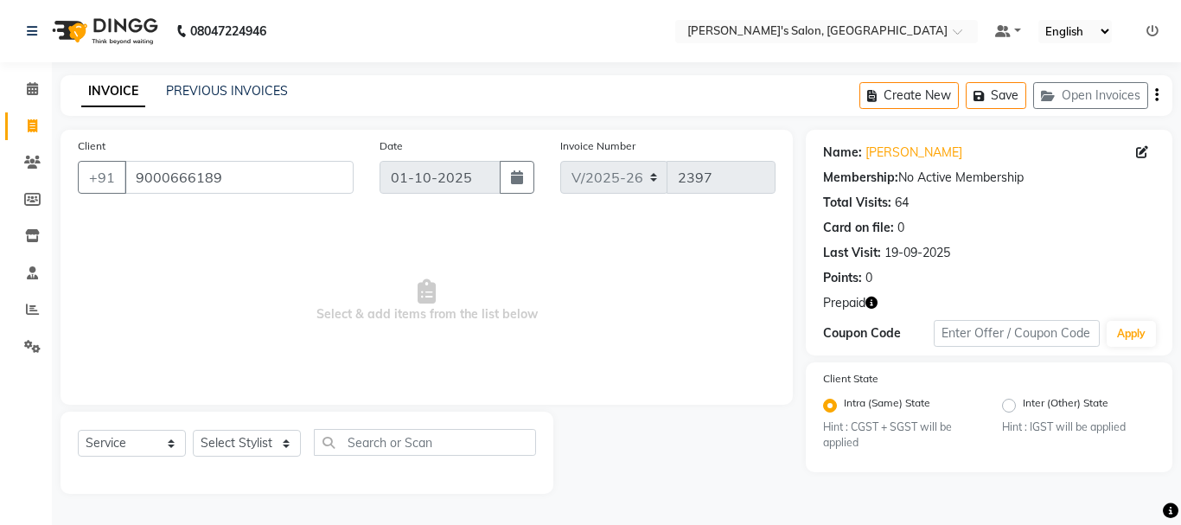
click at [877, 298] on icon "button" at bounding box center [871, 303] width 12 height 12
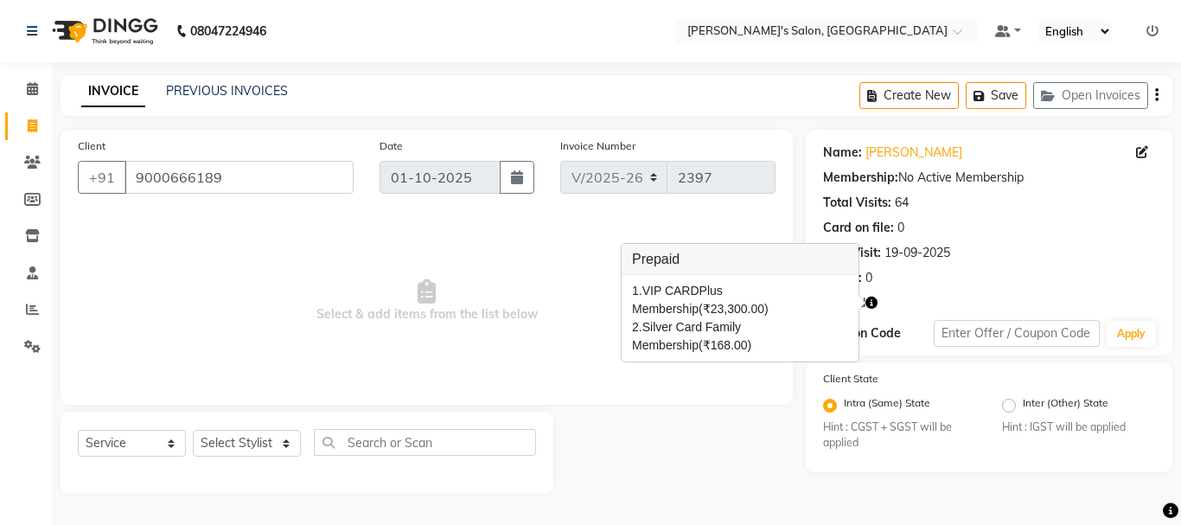
click at [571, 265] on span "Select & add items from the list below" at bounding box center [427, 300] width 698 height 173
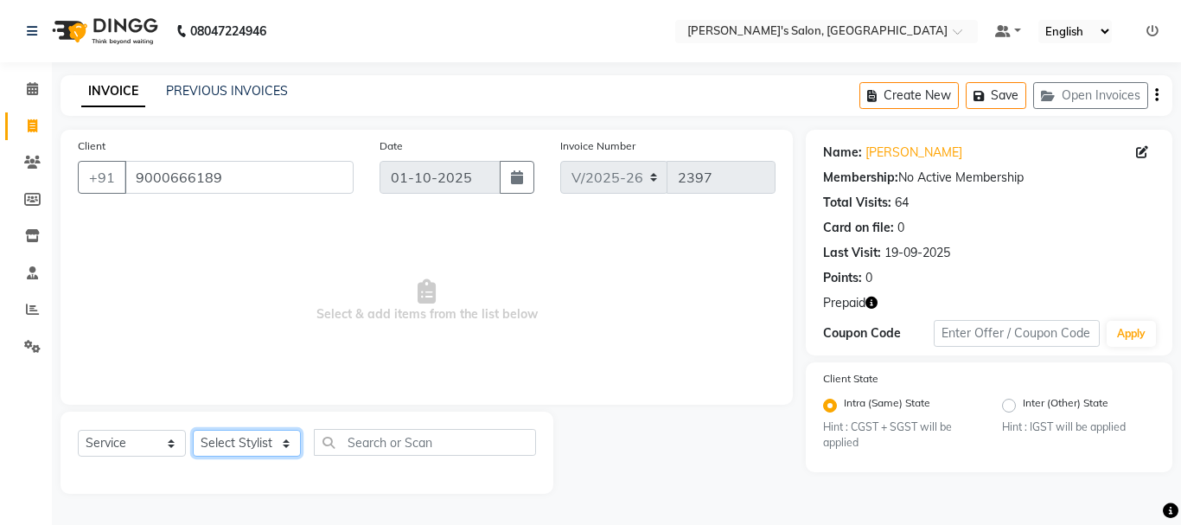
click at [270, 447] on select "Select Stylist [PERSON_NAME] [PERSON_NAME] Manager [PERSON_NAME] [PERSON_NAME] …" at bounding box center [247, 443] width 108 height 27
select select "86403"
click at [193, 430] on select "Select Stylist [PERSON_NAME] [PERSON_NAME] Manager [PERSON_NAME] [PERSON_NAME] …" at bounding box center [247, 443] width 108 height 27
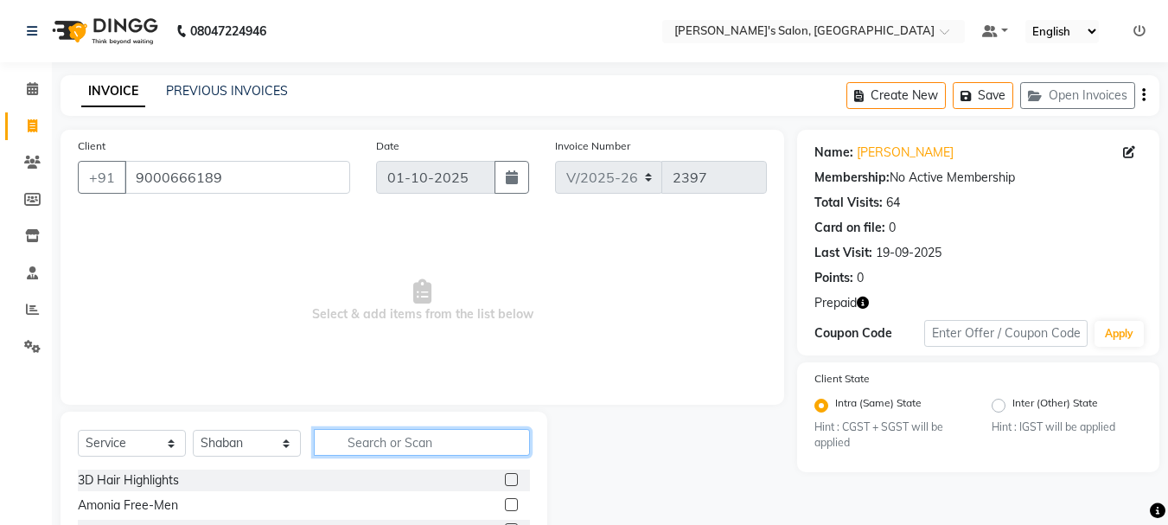
click at [360, 434] on input "text" at bounding box center [422, 442] width 216 height 27
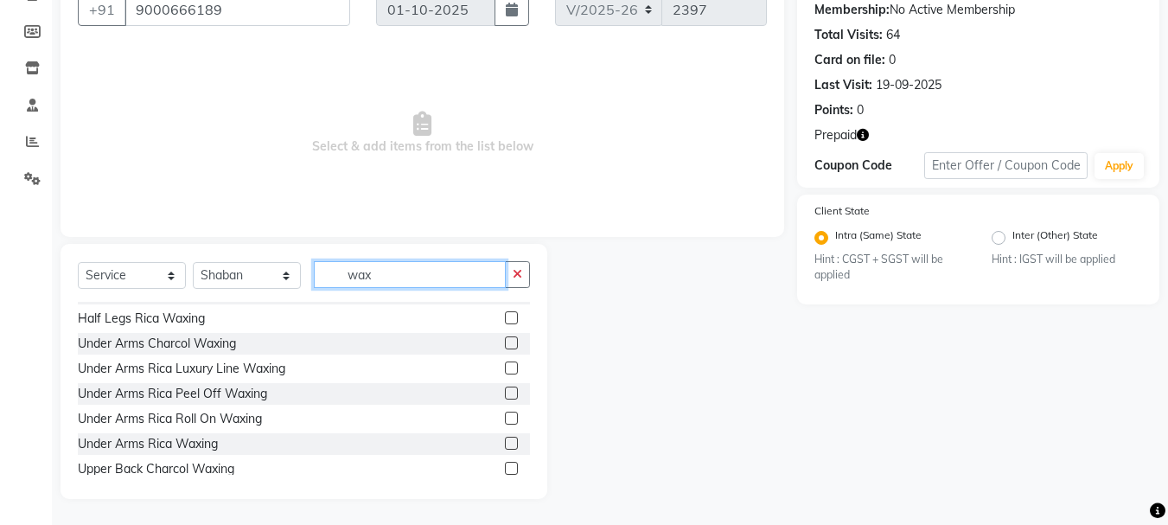
scroll to position [980, 0]
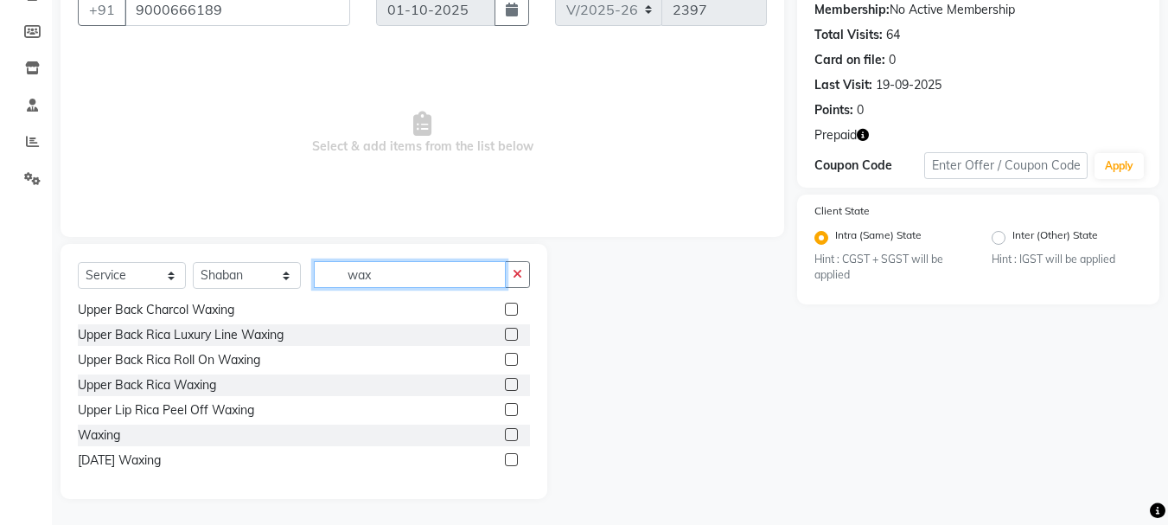
type input "wax"
click at [505, 433] on label at bounding box center [511, 434] width 13 height 13
click at [505, 433] on input "checkbox" at bounding box center [510, 435] width 11 height 11
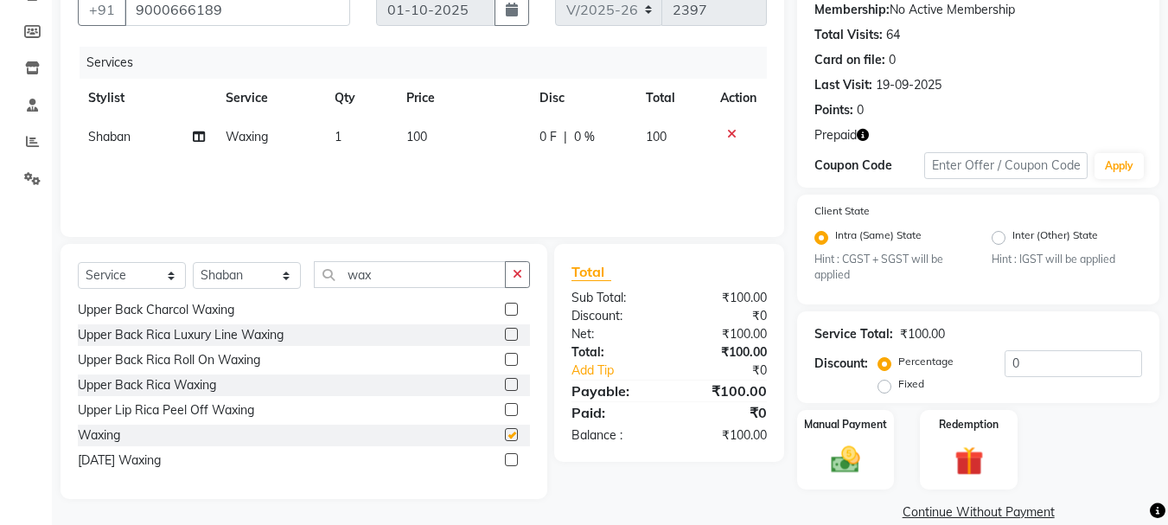
checkbox input "false"
click at [428, 136] on td "100" at bounding box center [462, 137] width 133 height 39
select select "86403"
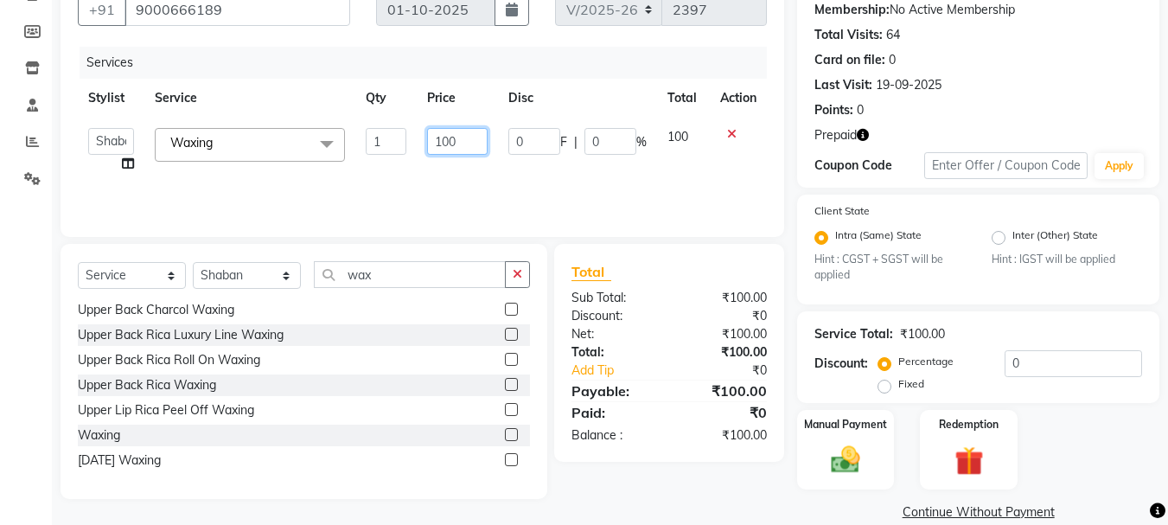
click at [449, 148] on input "100" at bounding box center [457, 141] width 60 height 27
type input "800"
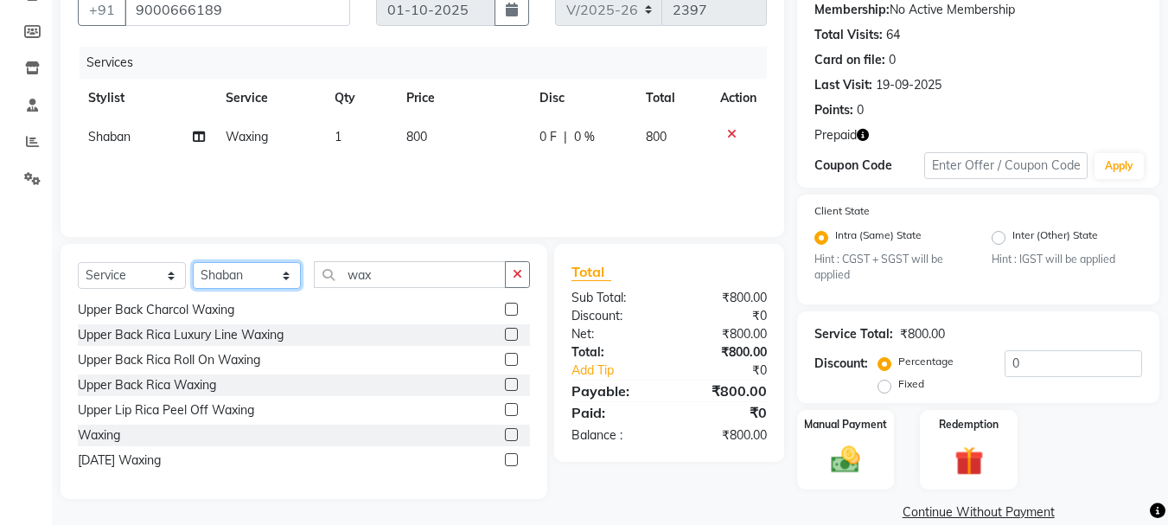
click at [260, 281] on select "Select Stylist [PERSON_NAME] [PERSON_NAME] Manager [PERSON_NAME] [PERSON_NAME] …" at bounding box center [247, 275] width 108 height 27
select select "18480"
click at [193, 262] on select "Select Stylist [PERSON_NAME] [PERSON_NAME] Manager [PERSON_NAME] [PERSON_NAME] …" at bounding box center [247, 275] width 108 height 27
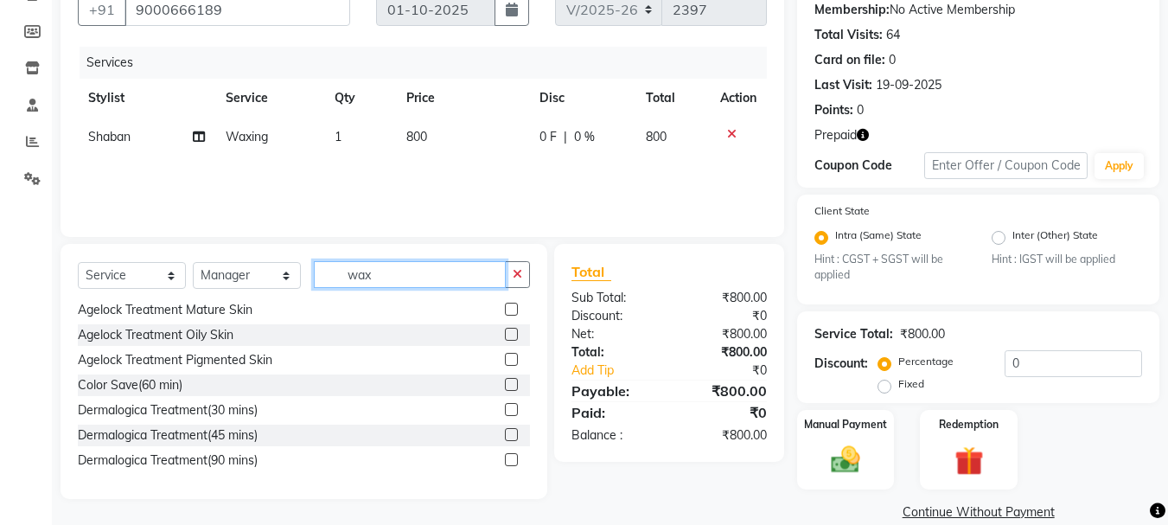
click at [389, 278] on input "wax" at bounding box center [410, 274] width 192 height 27
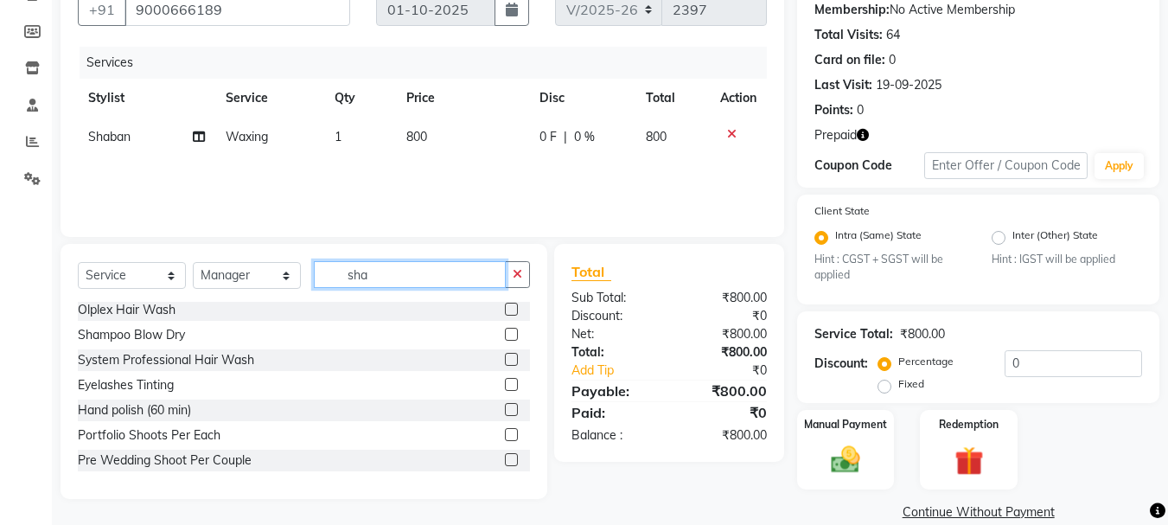
scroll to position [0, 0]
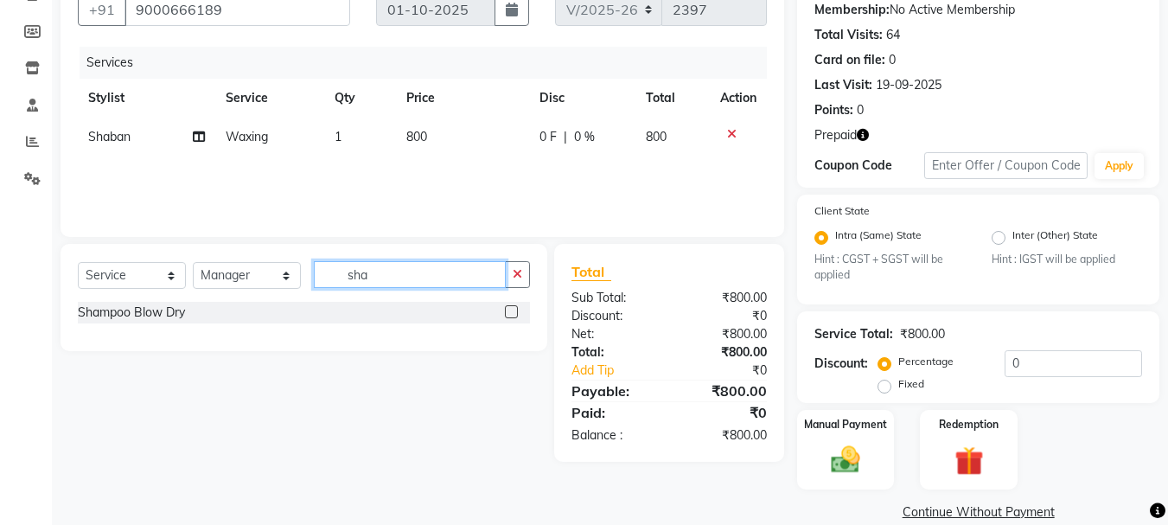
type input "sha"
click at [508, 312] on label at bounding box center [511, 311] width 13 height 13
click at [508, 312] on input "checkbox" at bounding box center [510, 312] width 11 height 11
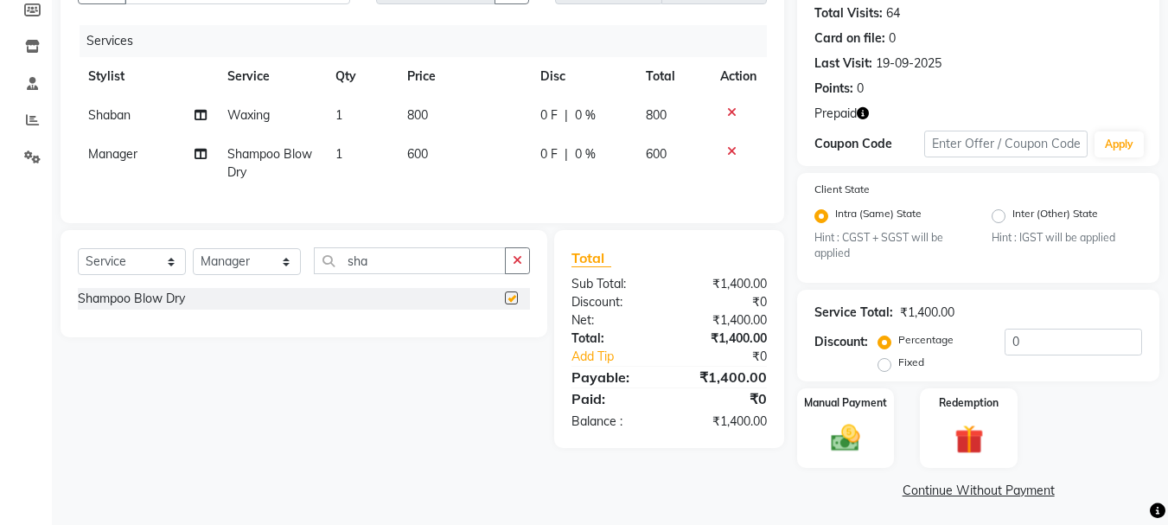
checkbox input "false"
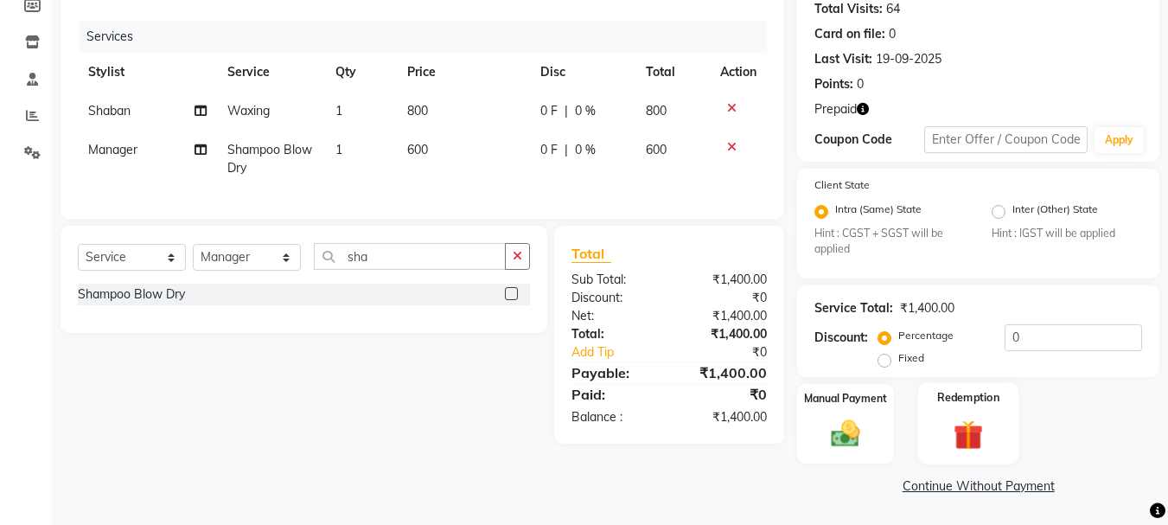
click at [975, 427] on img at bounding box center [968, 435] width 48 height 37
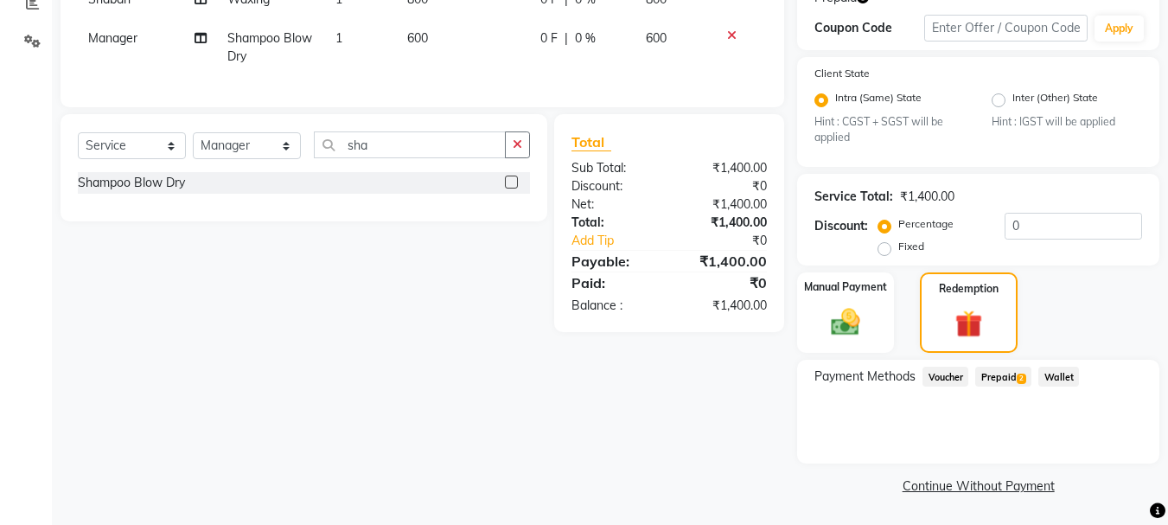
click at [1007, 381] on span "Prepaid 2" at bounding box center [1003, 377] width 56 height 20
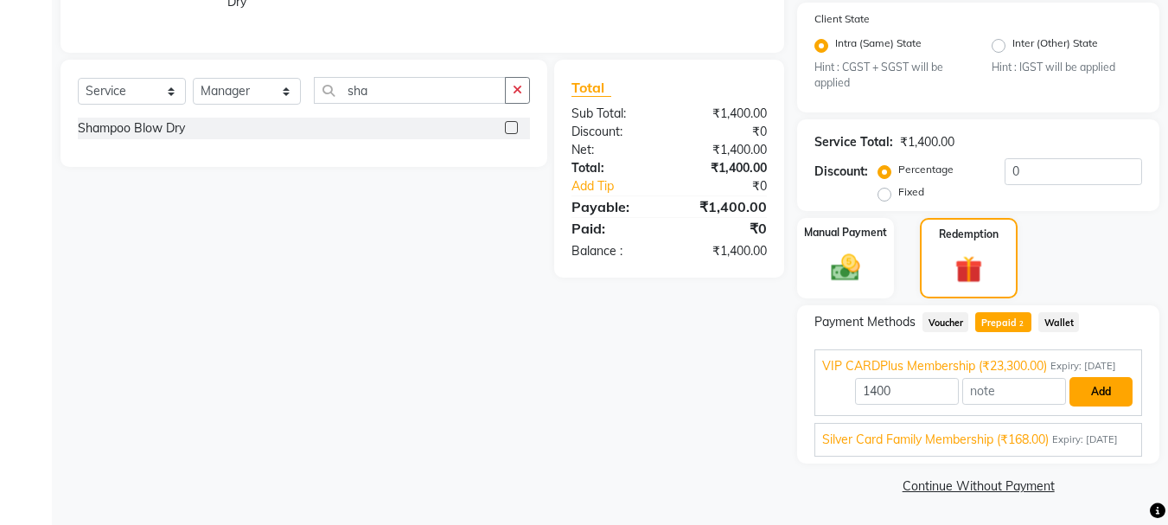
click at [1101, 377] on button "Add" at bounding box center [1100, 391] width 63 height 29
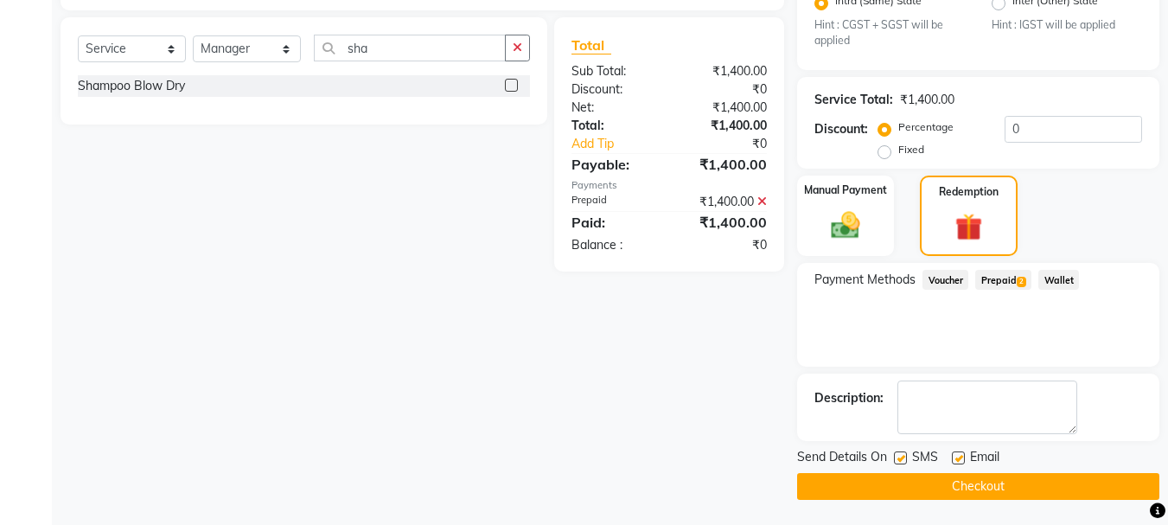
scroll to position [403, 0]
click at [971, 482] on button "Checkout" at bounding box center [978, 485] width 362 height 27
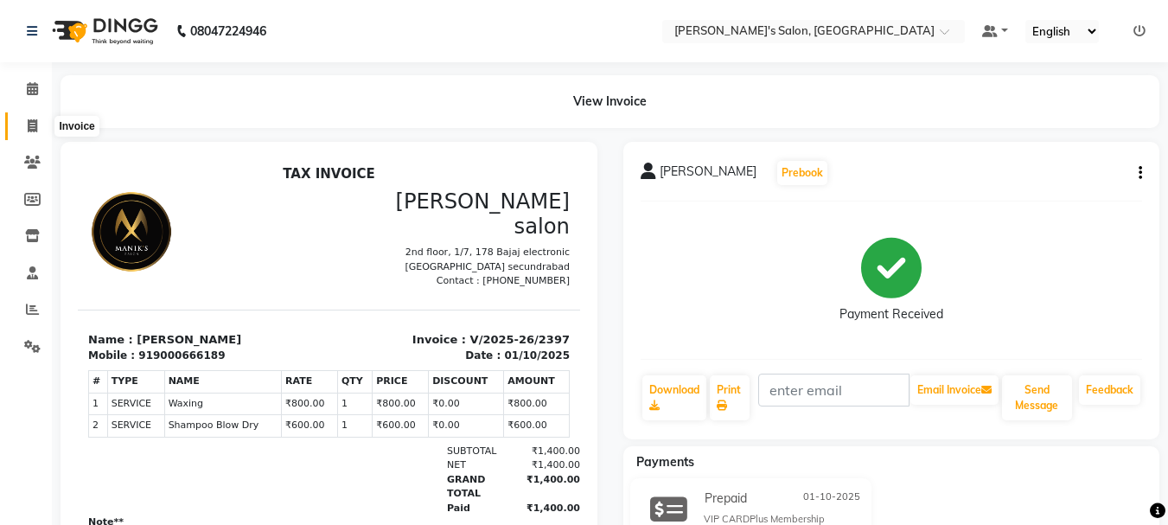
click at [35, 124] on icon at bounding box center [33, 125] width 10 height 13
select select "service"
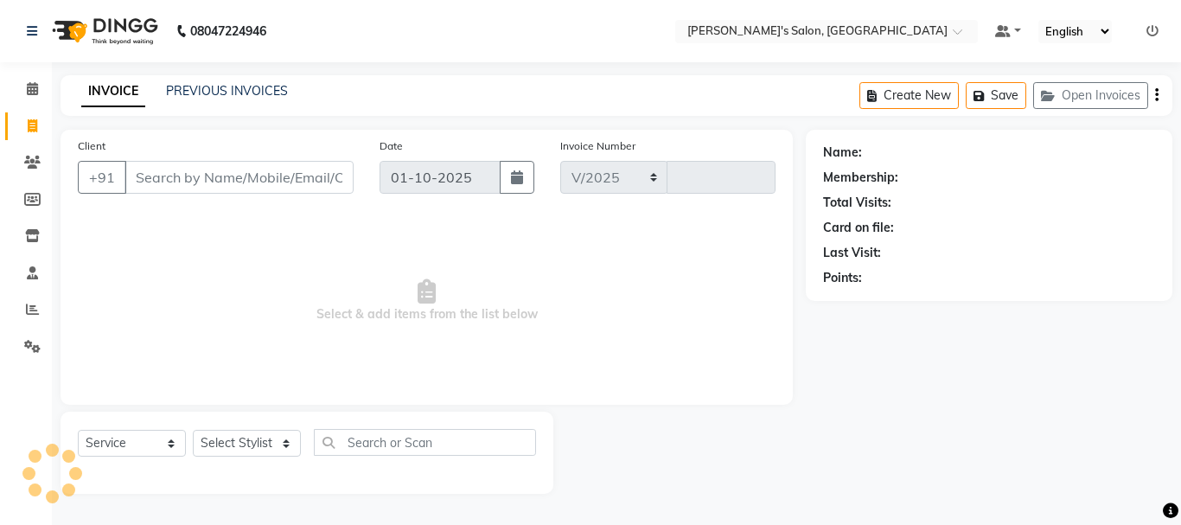
select select "3810"
type input "2398"
click at [169, 175] on input "Client" at bounding box center [238, 177] width 229 height 33
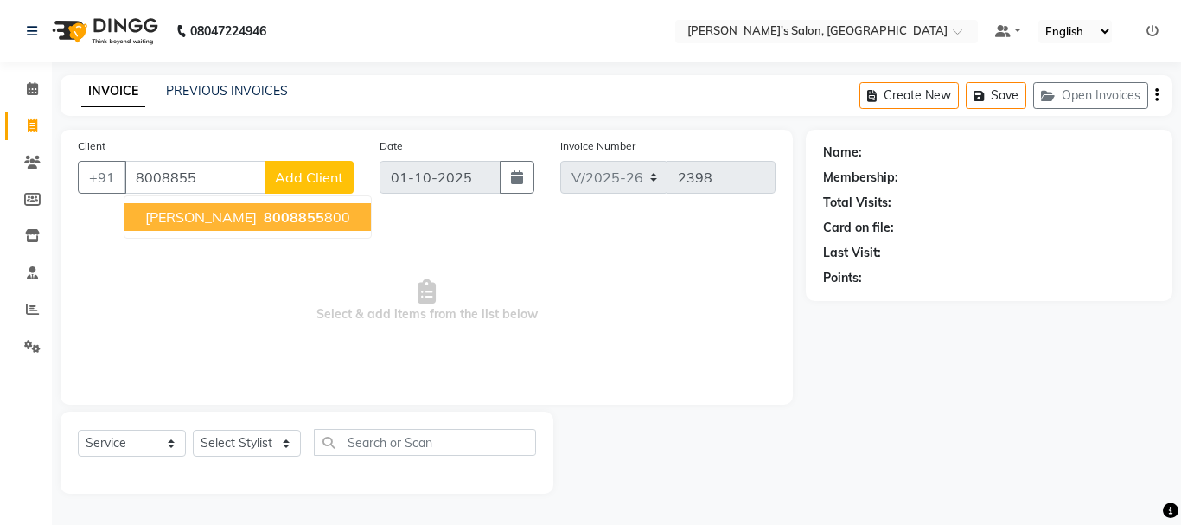
click at [169, 216] on span "[PERSON_NAME]" at bounding box center [201, 216] width 112 height 17
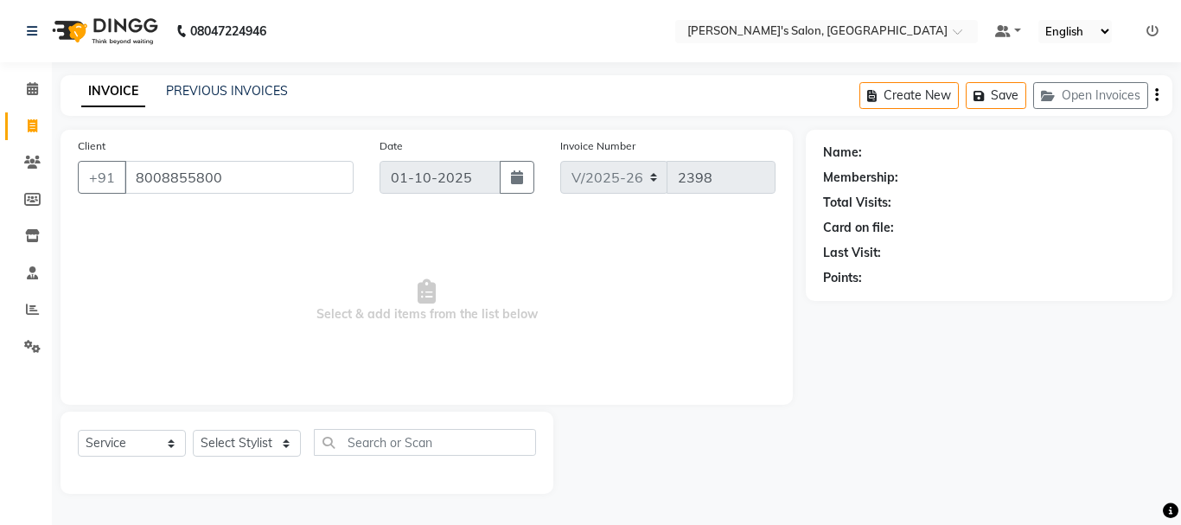
type input "8008855800"
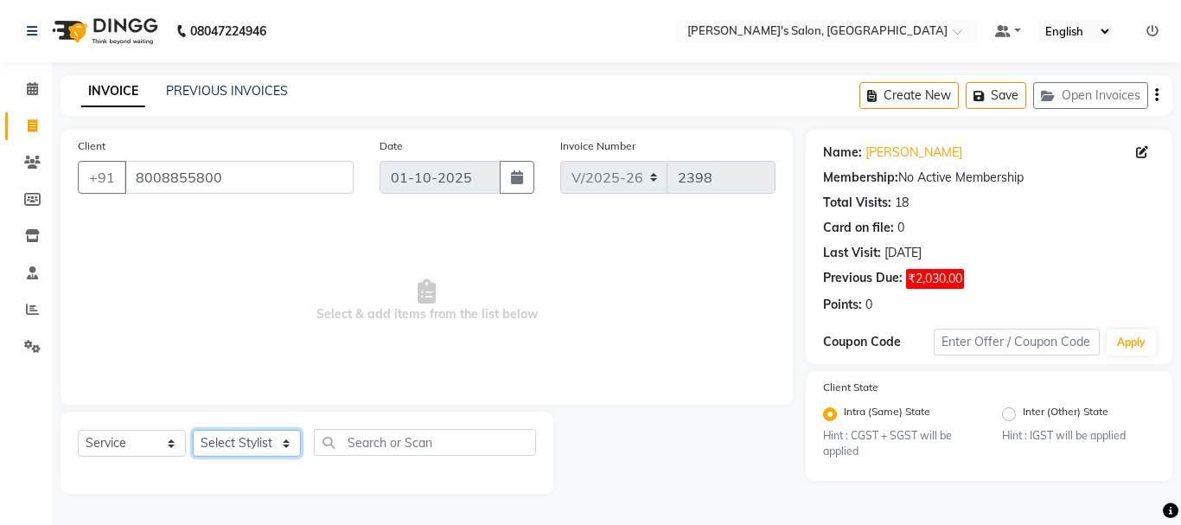
click at [249, 445] on select "Select Stylist [PERSON_NAME] [PERSON_NAME] Manager [PERSON_NAME] [PERSON_NAME] …" at bounding box center [247, 443] width 108 height 27
select select "19032"
click at [193, 430] on select "Select Stylist [PERSON_NAME] [PERSON_NAME] Manager [PERSON_NAME] [PERSON_NAME] …" at bounding box center [247, 443] width 108 height 27
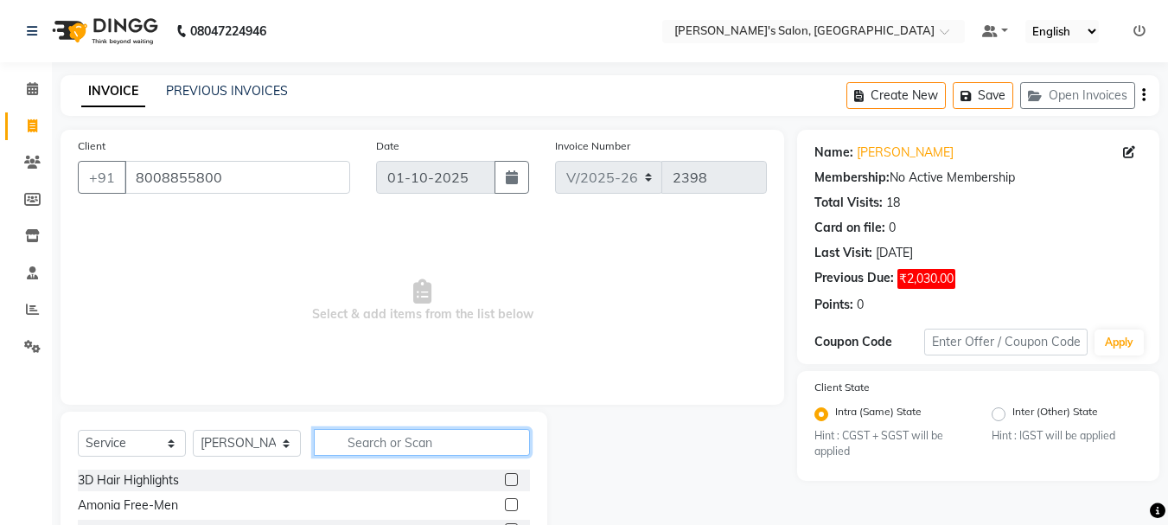
click at [385, 446] on input "text" at bounding box center [422, 442] width 216 height 27
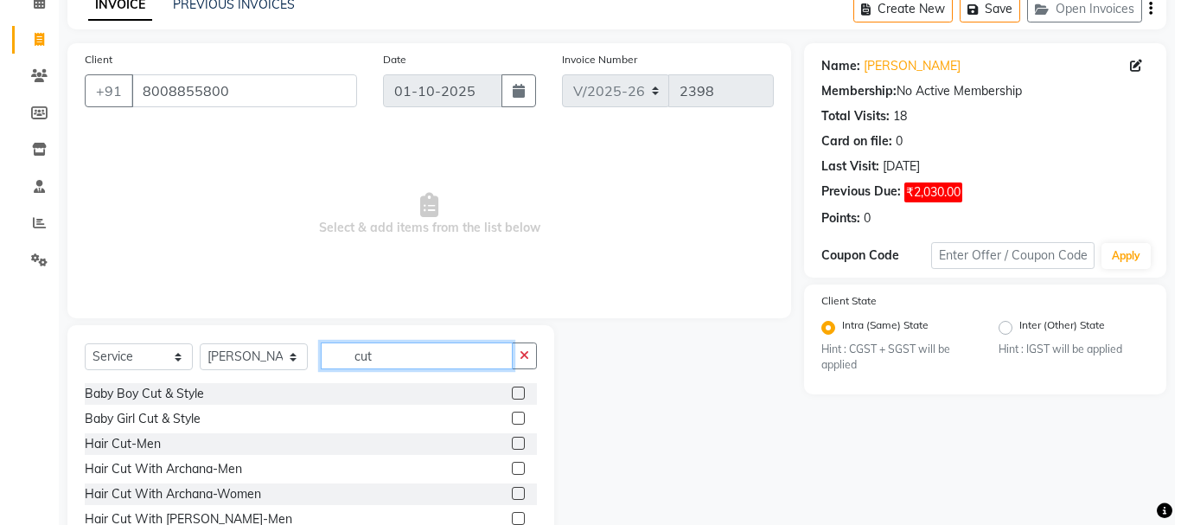
scroll to position [168, 0]
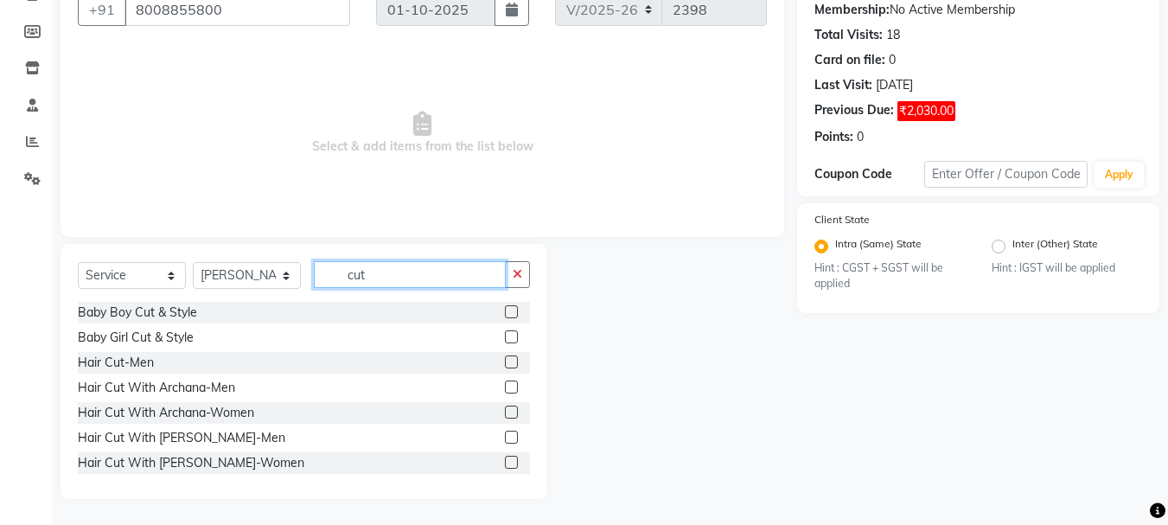
type input "cut"
click at [505, 463] on label at bounding box center [511, 462] width 13 height 13
click at [505, 463] on input "checkbox" at bounding box center [510, 462] width 11 height 11
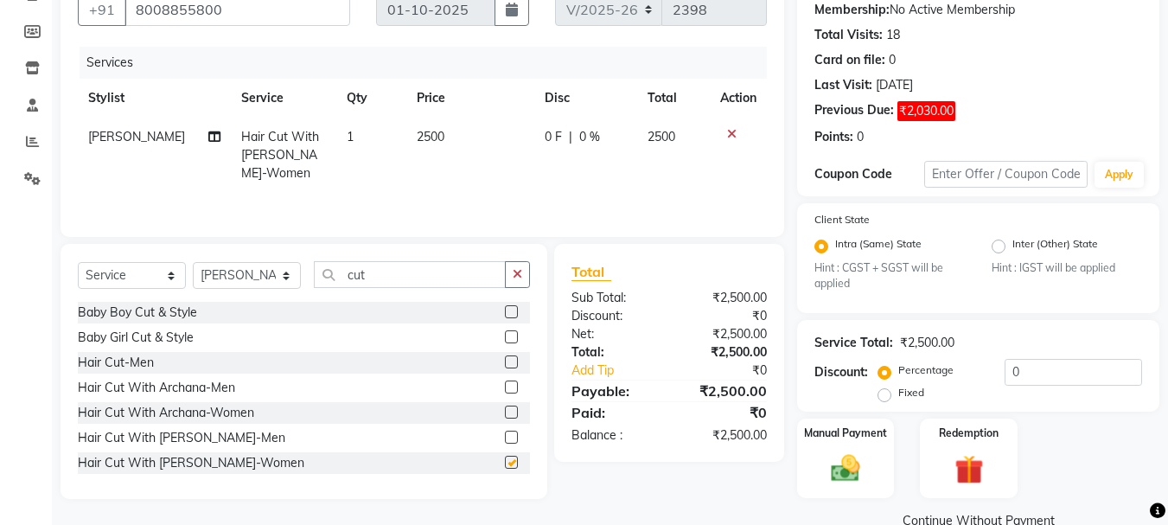
checkbox input "false"
click at [208, 133] on icon at bounding box center [214, 137] width 12 height 12
select select "19032"
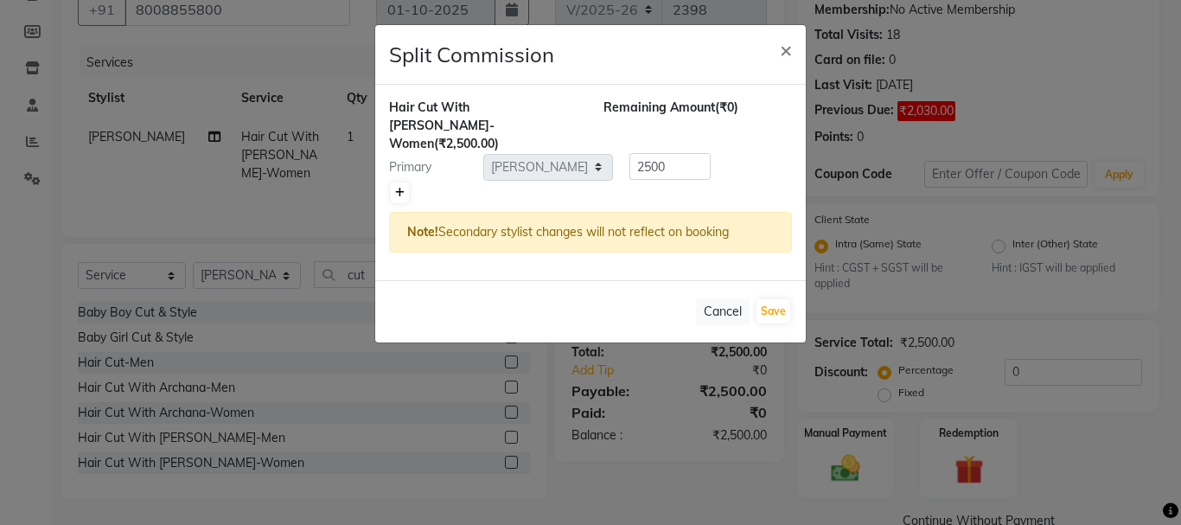
click at [400, 188] on icon at bounding box center [400, 193] width 10 height 10
type input "1250"
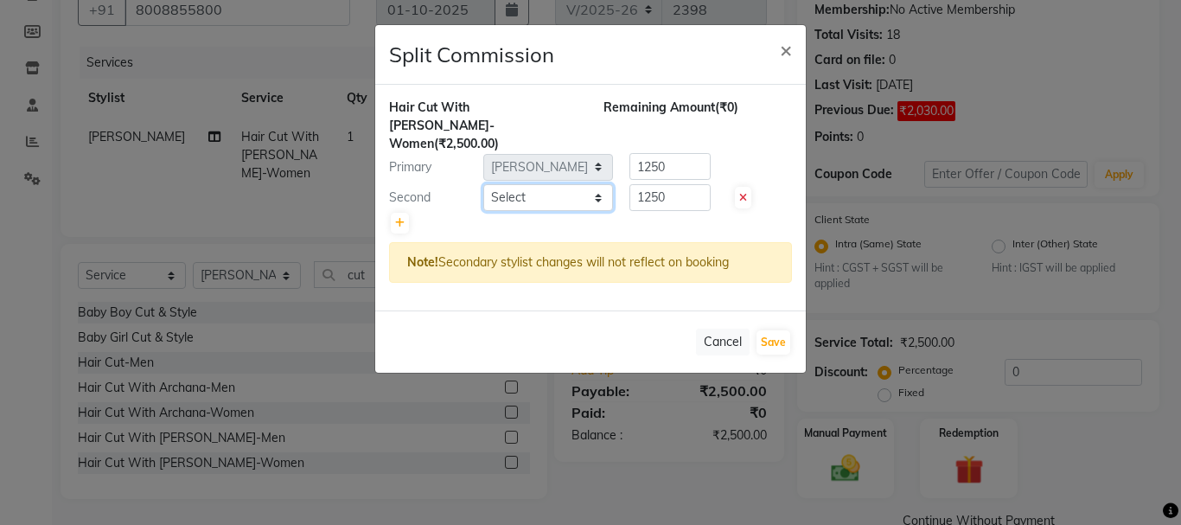
click at [518, 184] on select "Select [PERSON_NAME] [PERSON_NAME] Manager [PERSON_NAME] [PERSON_NAME] Suma Sur…" at bounding box center [548, 197] width 130 height 27
select select "18476"
click at [483, 184] on select "Select [PERSON_NAME] [PERSON_NAME] Manager [PERSON_NAME] [PERSON_NAME] Suma Sur…" at bounding box center [548, 197] width 130 height 27
click at [655, 184] on input "1250" at bounding box center [669, 197] width 81 height 27
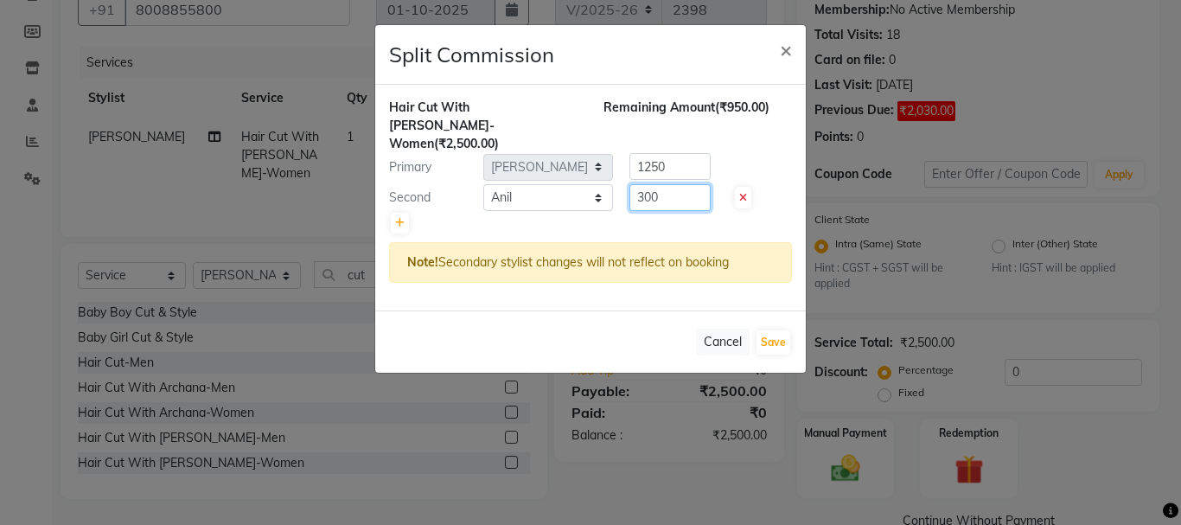
type input "300"
click at [675, 153] on input "1250" at bounding box center [669, 166] width 81 height 27
type input "1"
type input "2200"
click at [775, 330] on button "Save" at bounding box center [773, 342] width 34 height 24
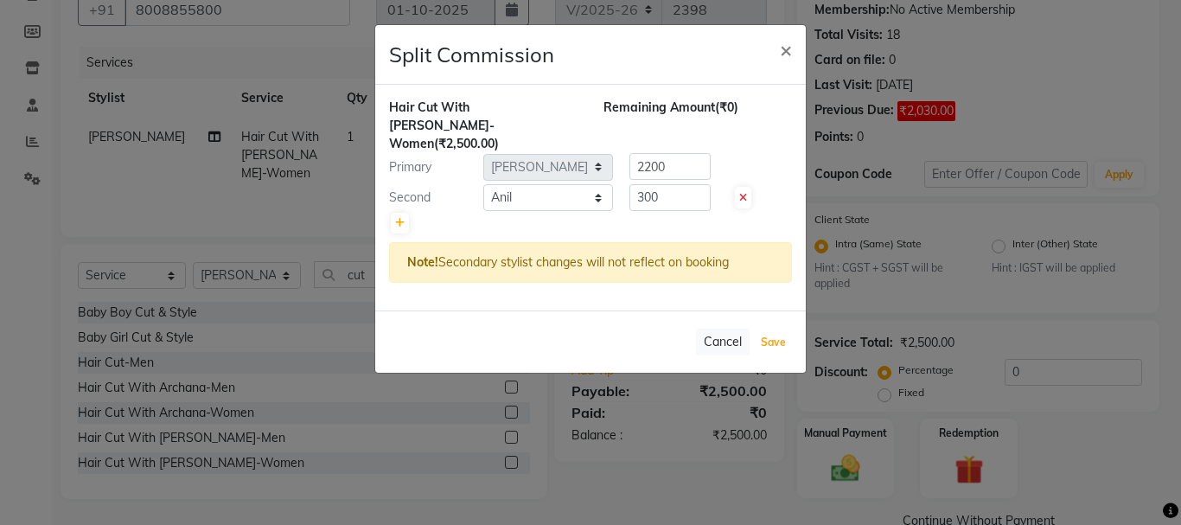
select select "Select"
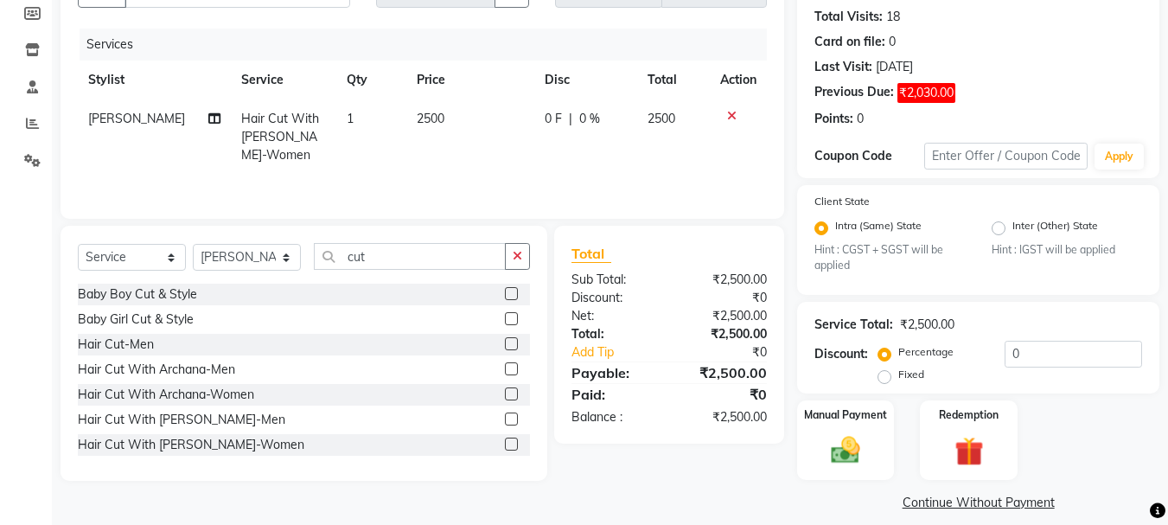
scroll to position [202, 0]
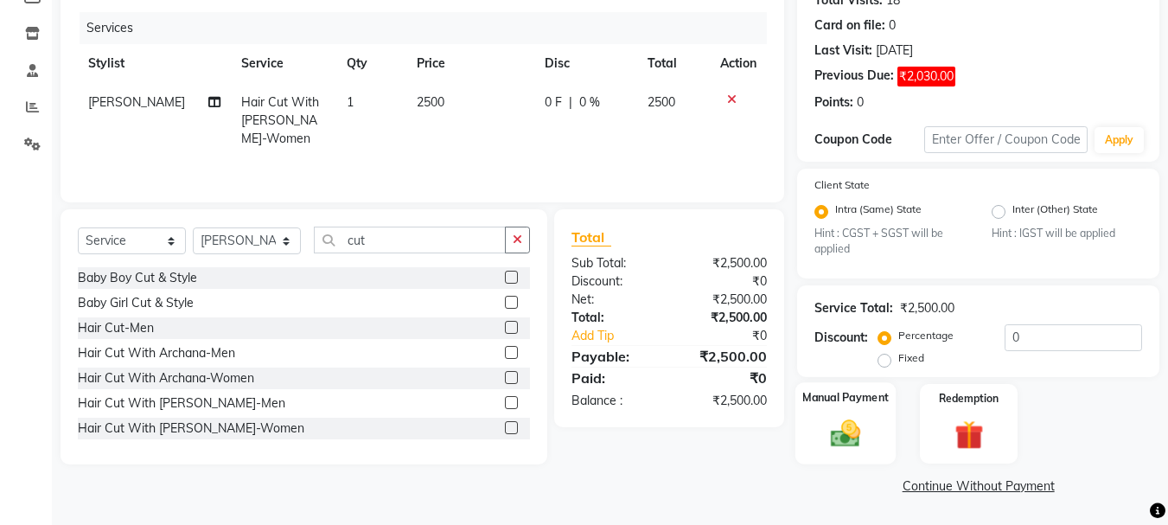
click at [848, 437] on img at bounding box center [845, 434] width 48 height 35
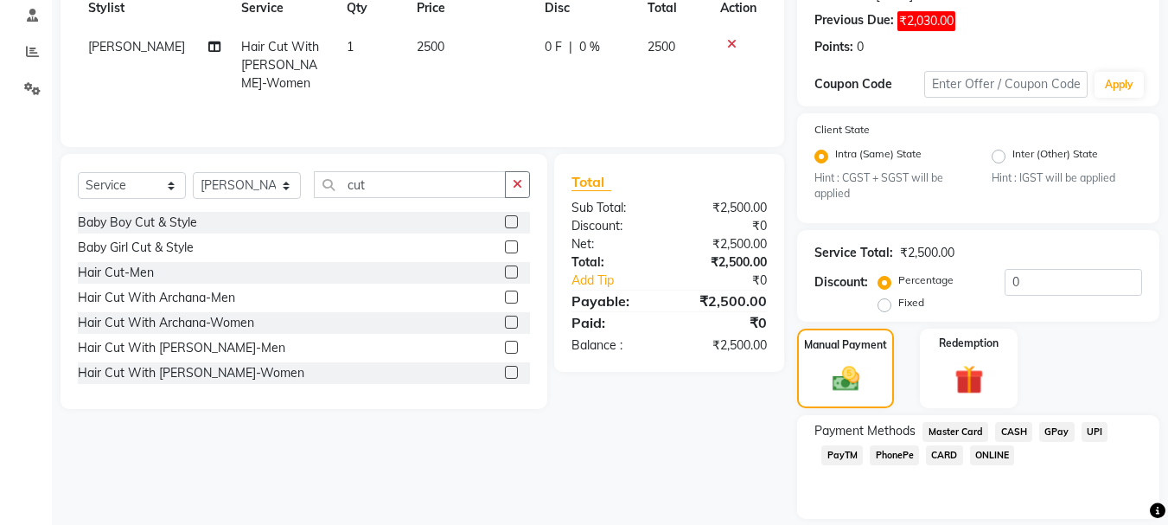
scroll to position [313, 0]
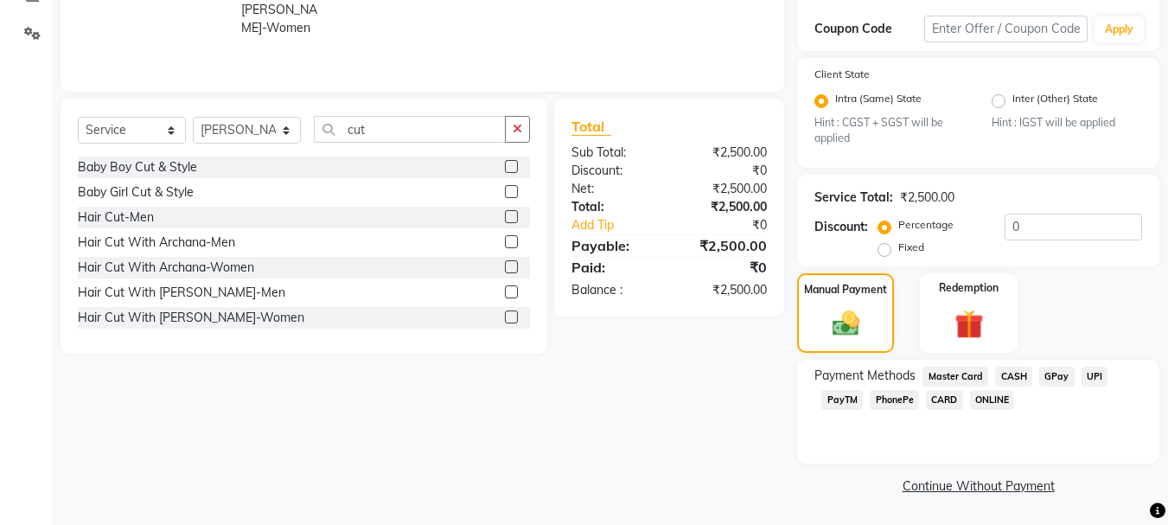
click at [1012, 376] on span "CASH" at bounding box center [1013, 377] width 37 height 20
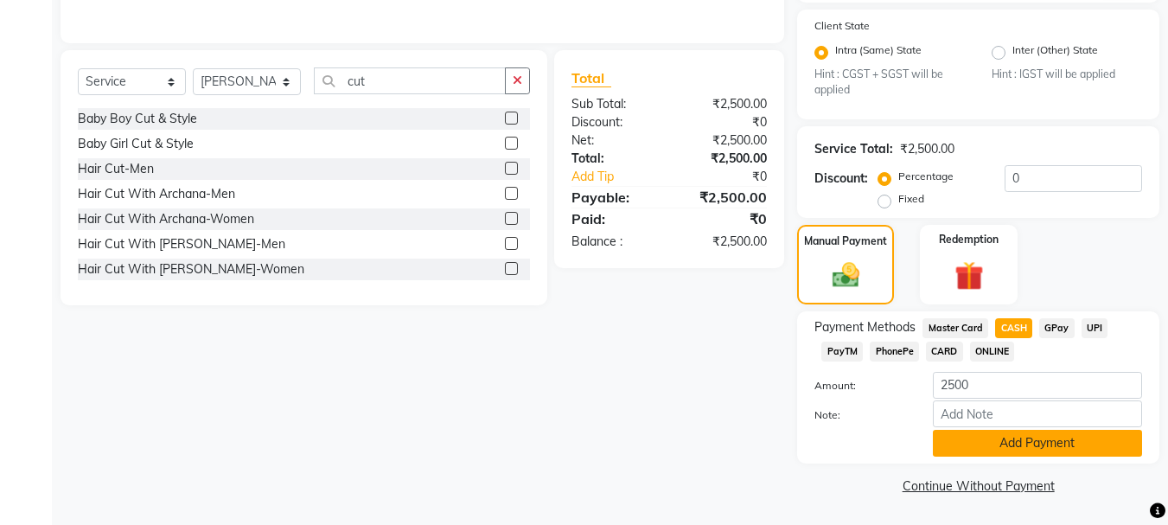
click at [1046, 444] on button "Add Payment" at bounding box center [1037, 443] width 209 height 27
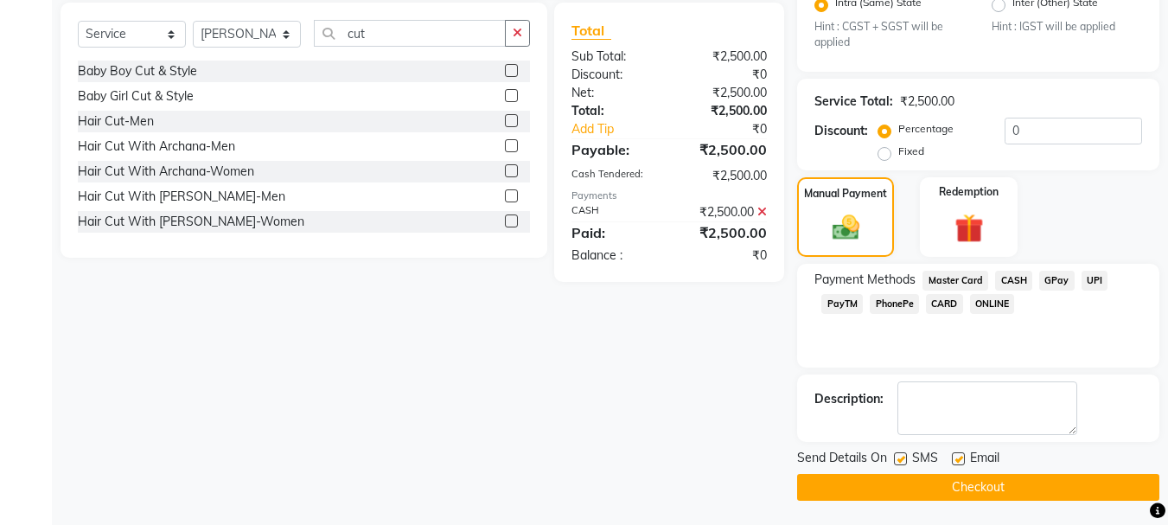
scroll to position [411, 0]
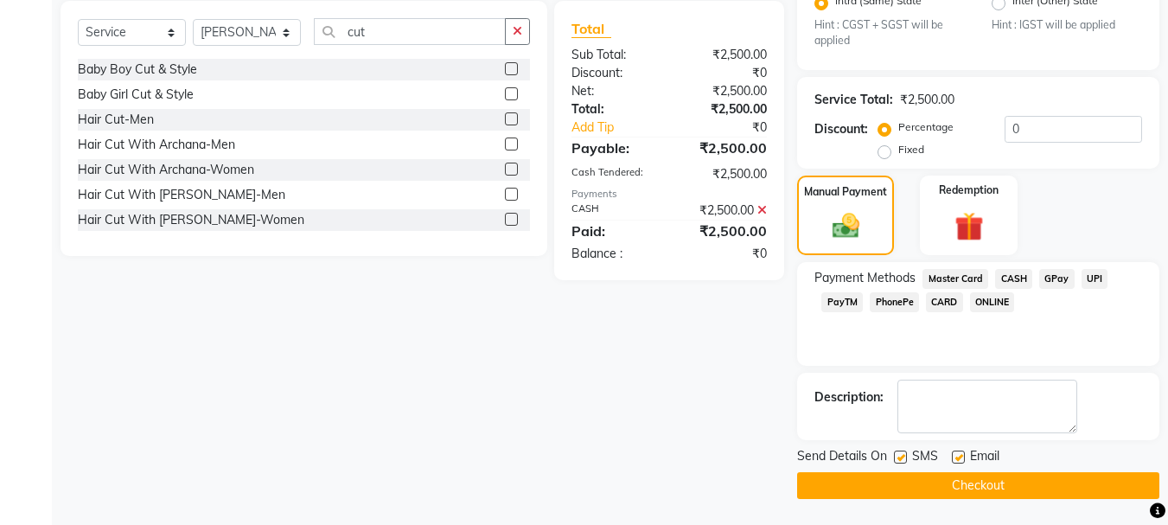
click at [981, 487] on button "Checkout" at bounding box center [978, 485] width 362 height 27
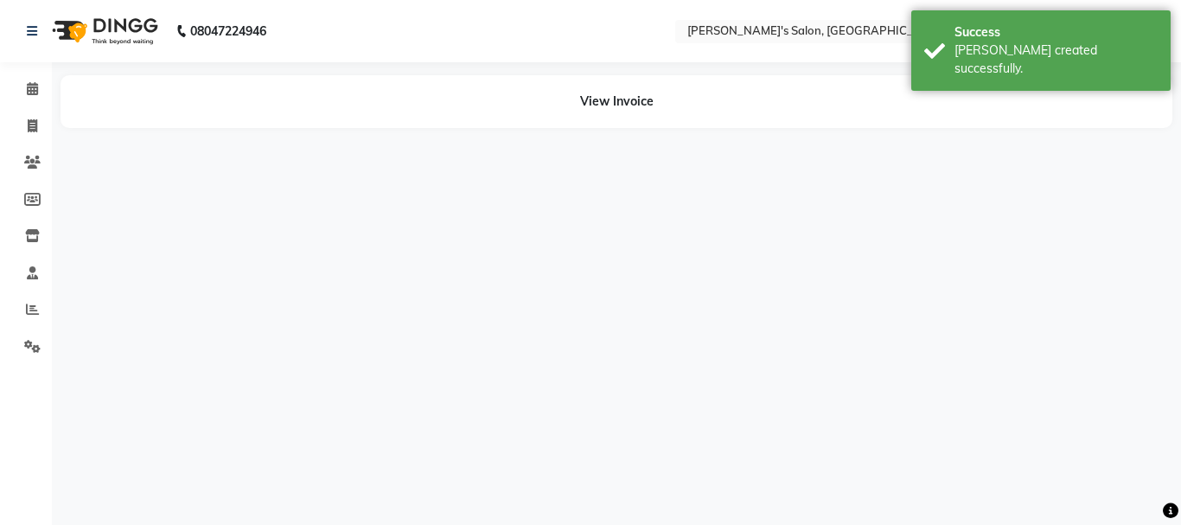
select select "19032"
select select "18476"
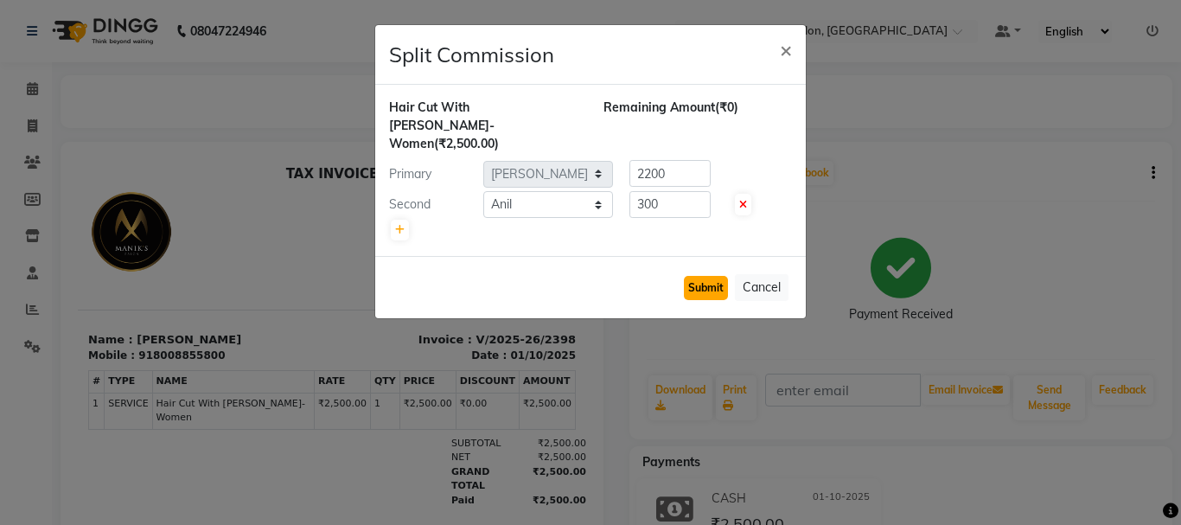
click at [715, 276] on button "Submit" at bounding box center [706, 288] width 44 height 24
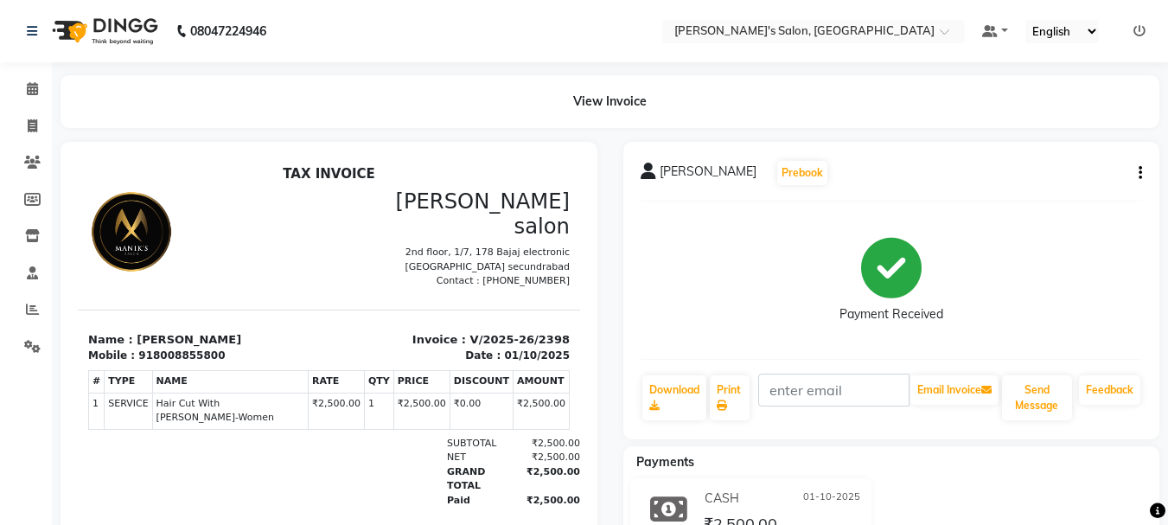
scroll to position [76, 0]
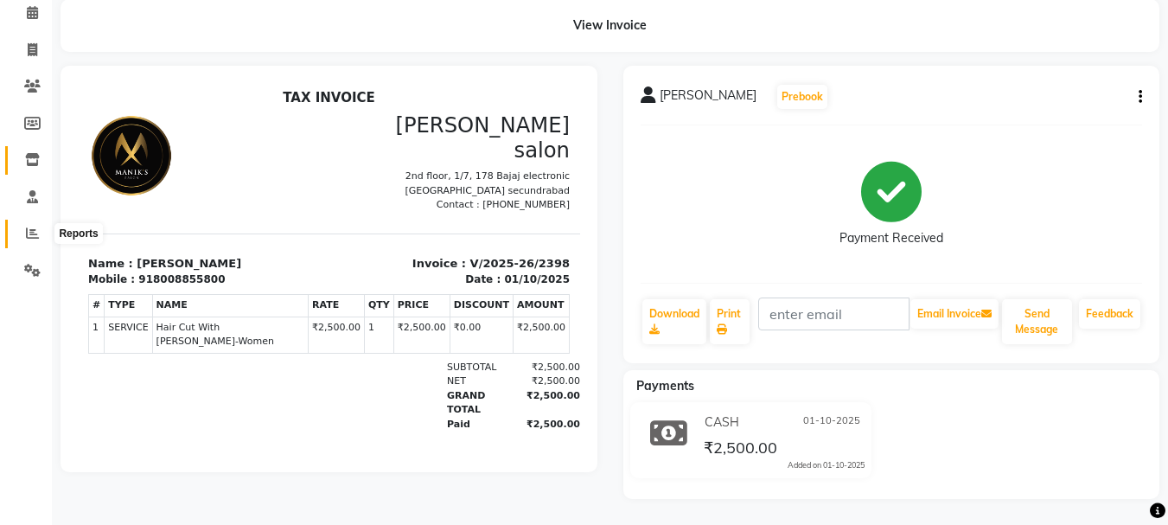
click at [36, 232] on icon at bounding box center [32, 232] width 13 height 13
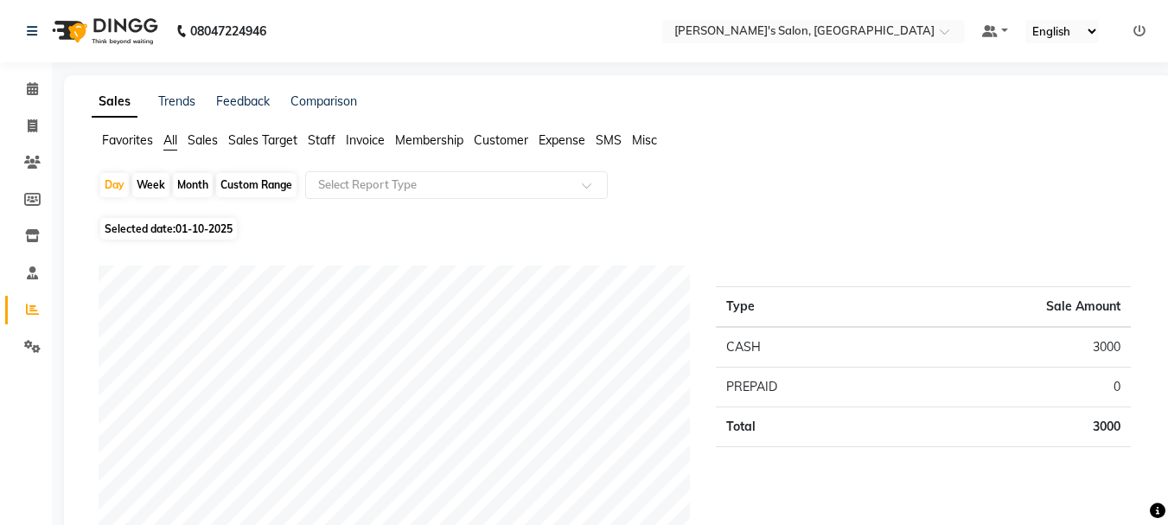
click at [330, 141] on span "Staff" at bounding box center [322, 140] width 28 height 16
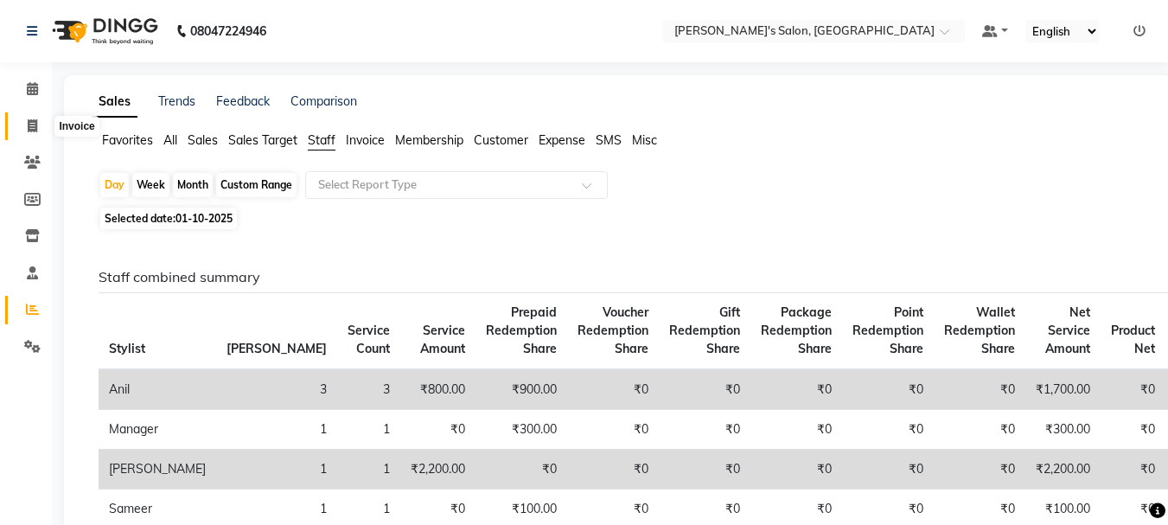
click at [29, 127] on icon at bounding box center [33, 125] width 10 height 13
select select "service"
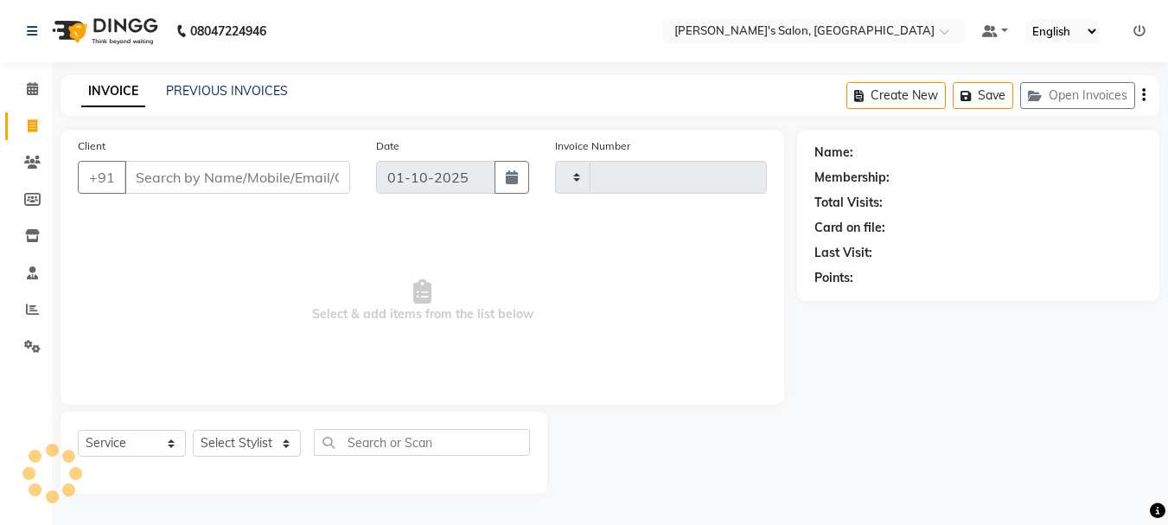
type input "2399"
select select "3810"
click at [25, 84] on span at bounding box center [32, 90] width 30 height 20
